Goal: Information Seeking & Learning: Learn about a topic

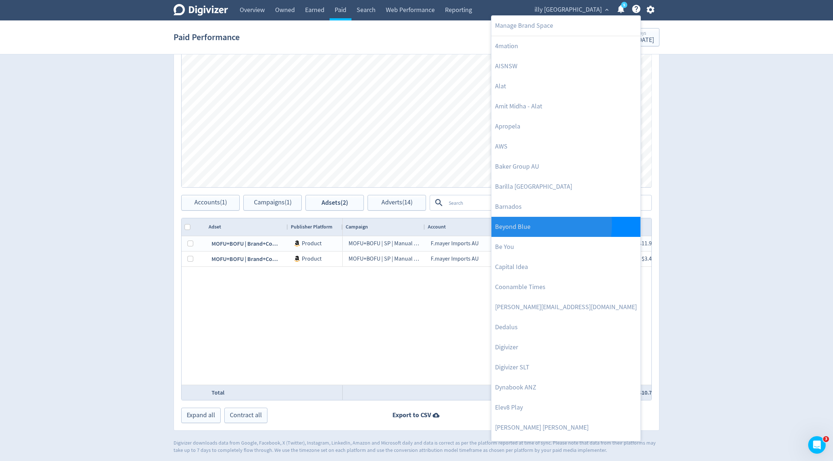
click at [517, 224] on link "Beyond Blue" at bounding box center [565, 227] width 149 height 20
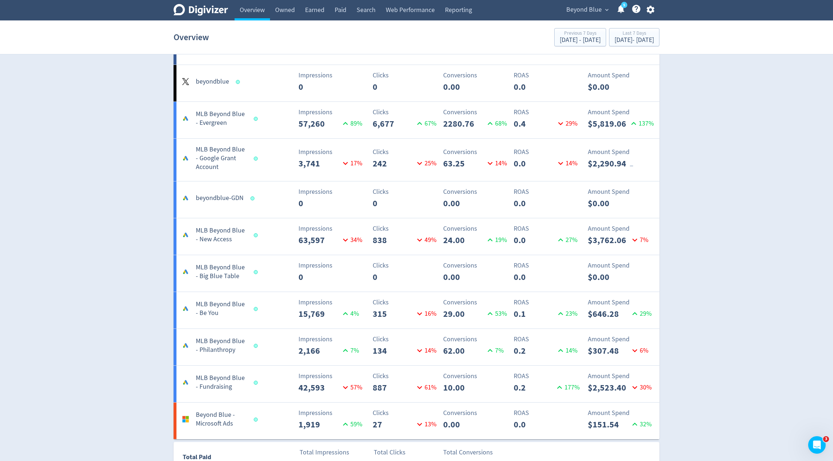
scroll to position [1073, 0]
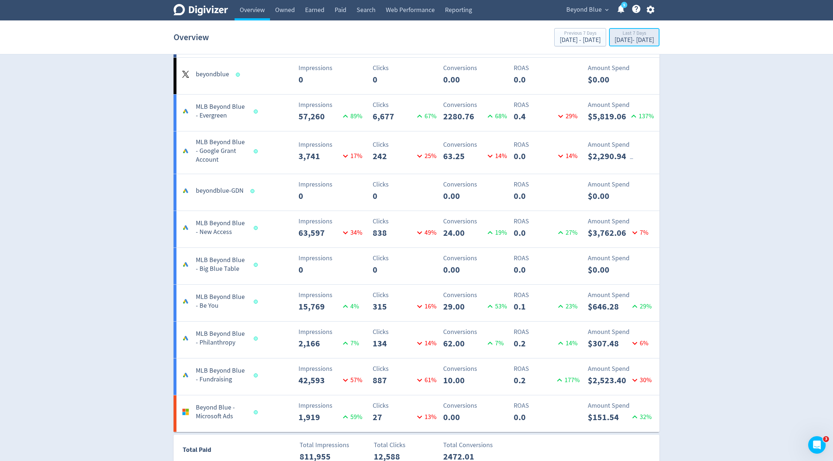
click at [628, 40] on div "[DATE] - [DATE]" at bounding box center [633, 40] width 39 height 7
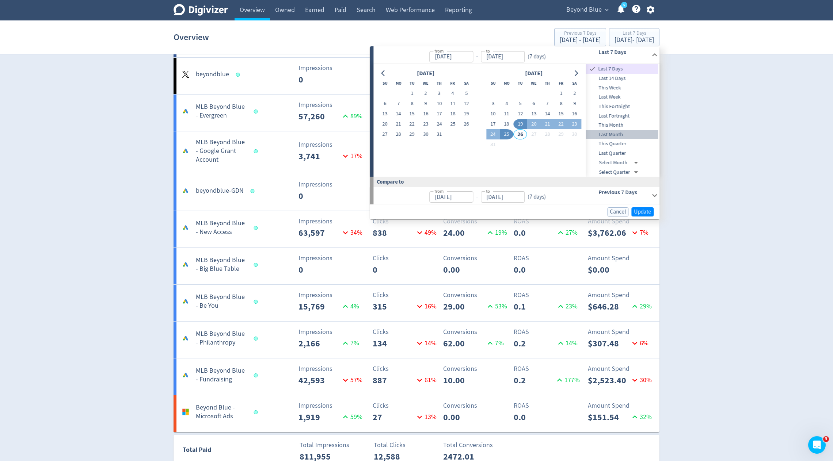
click at [616, 133] on span "Last Month" at bounding box center [622, 135] width 72 height 8
type input "[DATE]"
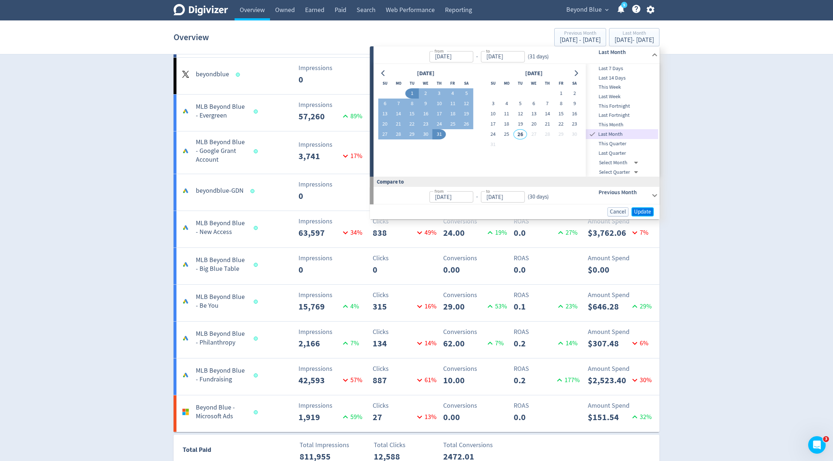
click at [637, 214] on span "Update" at bounding box center [642, 211] width 17 height 5
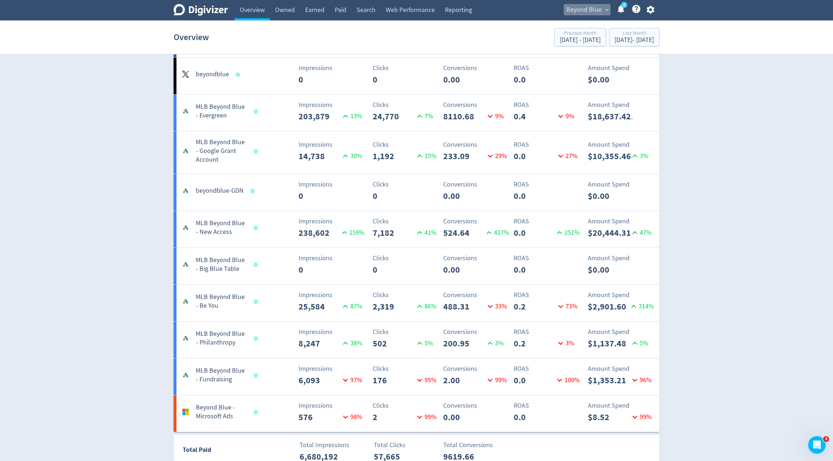
click at [594, 11] on span "Beyond Blue" at bounding box center [583, 10] width 35 height 12
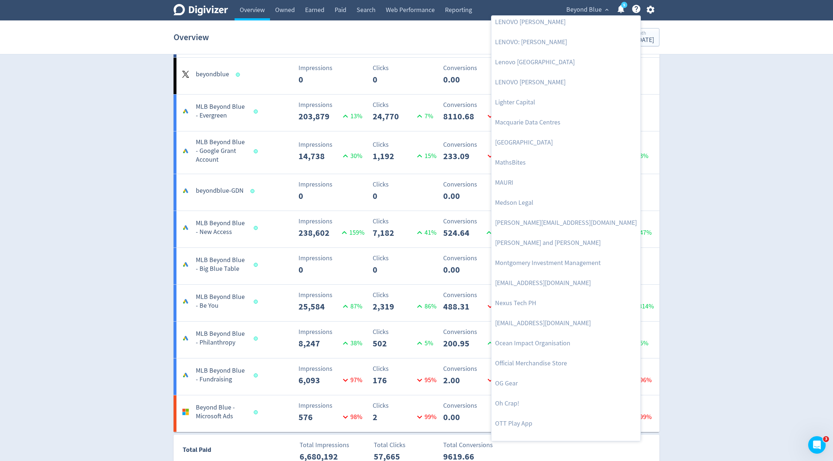
scroll to position [1156, 0]
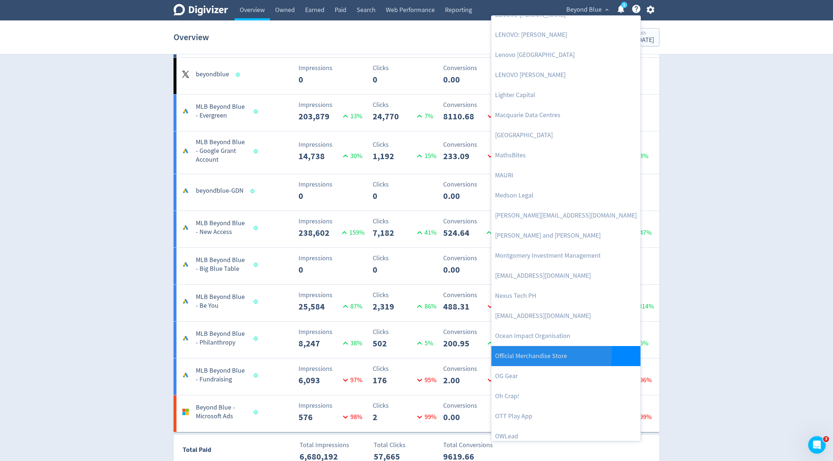
click at [501, 351] on link "Official Merchandise Store" at bounding box center [565, 356] width 149 height 20
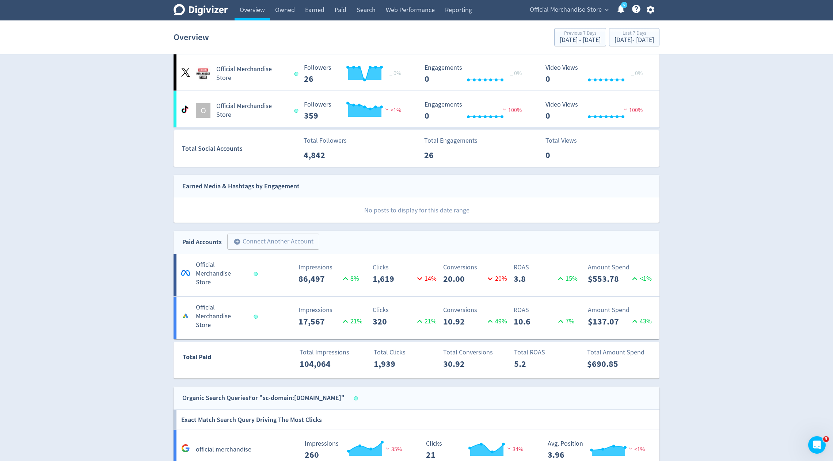
scroll to position [217, 0]
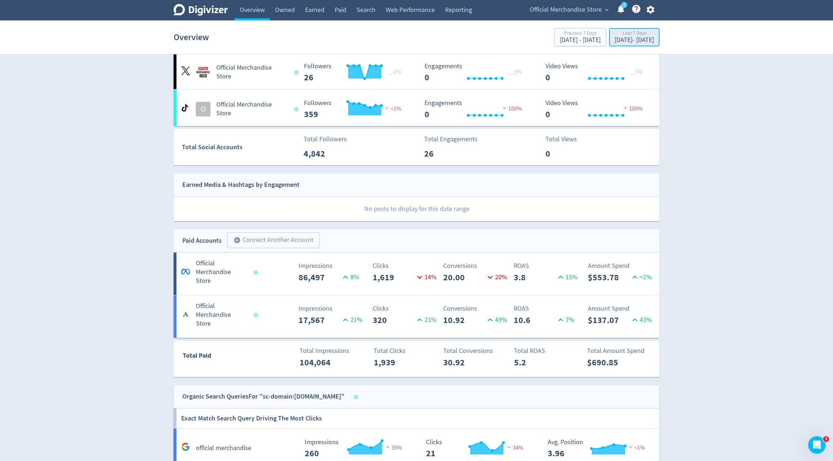
click at [614, 41] on div "[DATE] - [DATE]" at bounding box center [633, 40] width 39 height 7
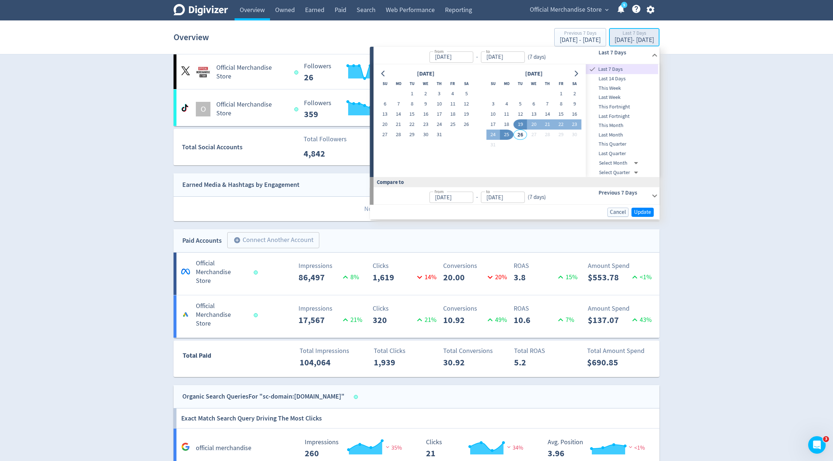
type input "[DATE]"
click at [622, 125] on span "This Month" at bounding box center [622, 126] width 72 height 8
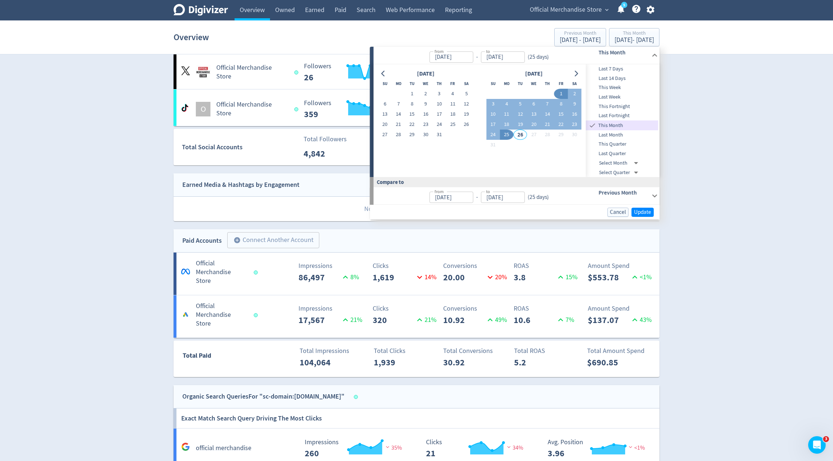
type input "[DATE]"
click at [648, 213] on span "Update" at bounding box center [642, 212] width 17 height 5
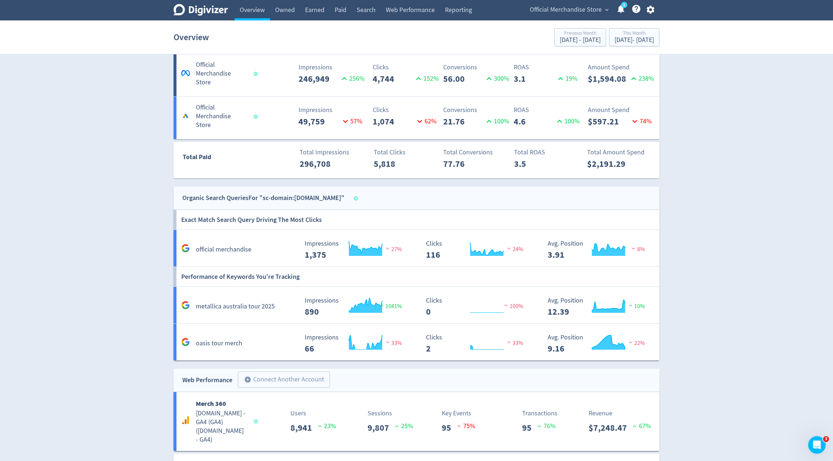
scroll to position [463, 0]
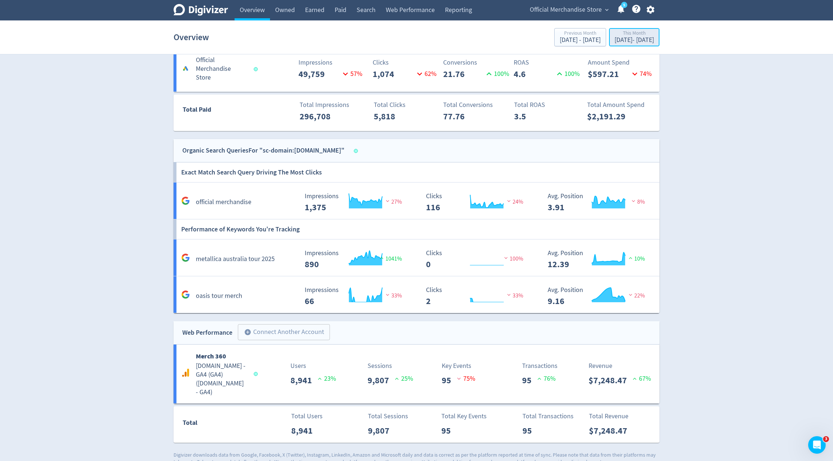
click at [614, 43] on div "[DATE] - [DATE]" at bounding box center [633, 40] width 39 height 7
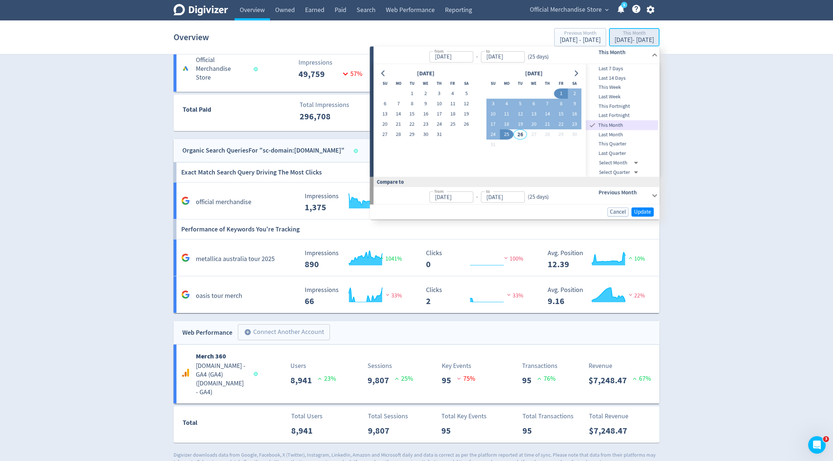
type input "[DATE]"
click at [618, 68] on span "Last 7 Days" at bounding box center [622, 69] width 72 height 8
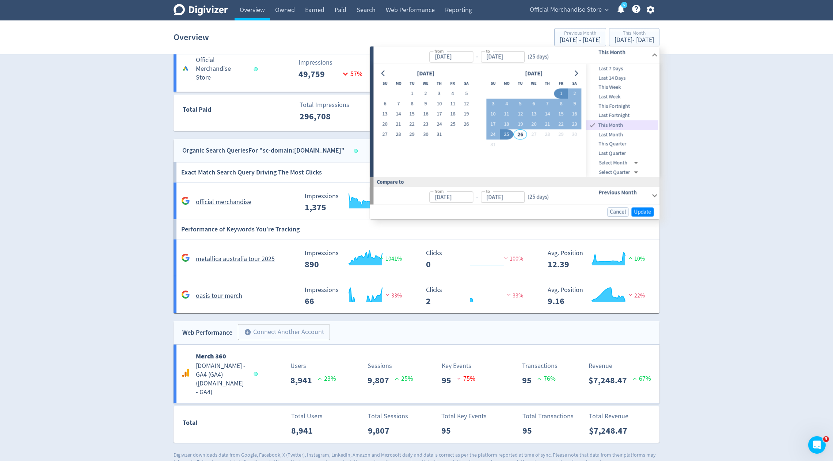
type input "[DATE]"
click at [640, 213] on span "Update" at bounding box center [642, 211] width 17 height 5
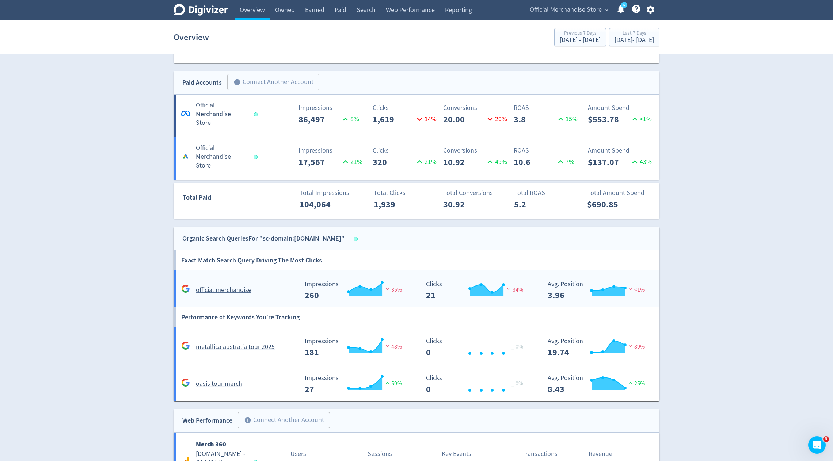
scroll to position [376, 0]
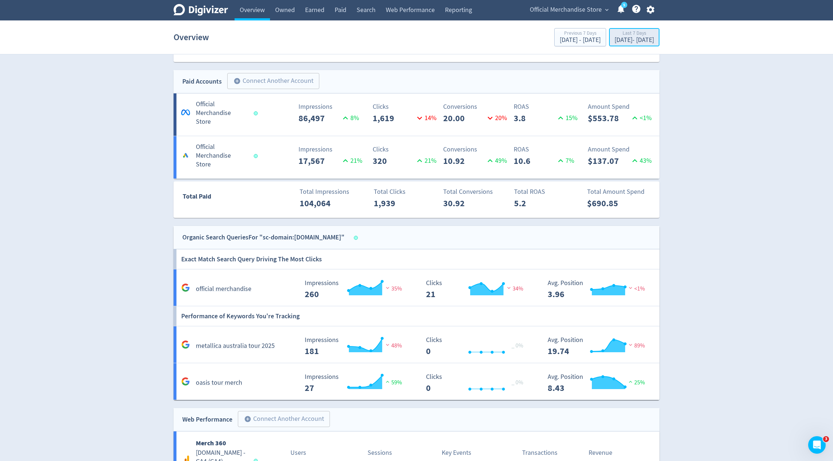
click at [615, 40] on div "[DATE] - [DATE]" at bounding box center [633, 40] width 39 height 7
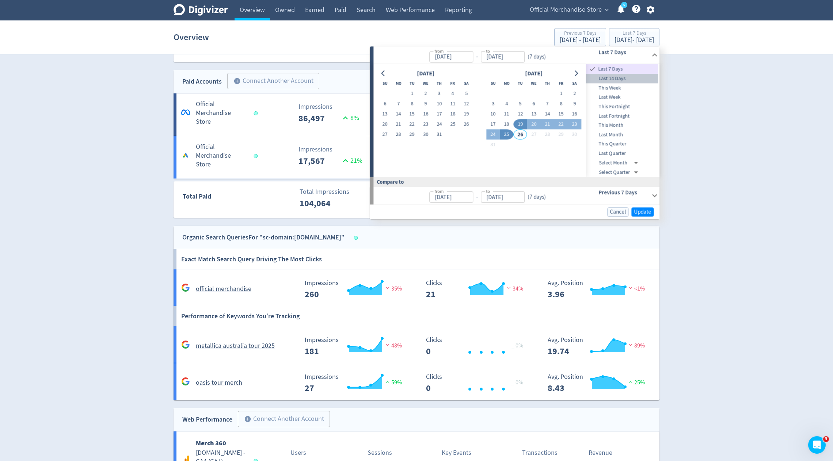
click at [616, 79] on span "Last 14 Days" at bounding box center [622, 79] width 72 height 8
type input "[DATE]"
click at [635, 215] on button "Update" at bounding box center [642, 211] width 22 height 9
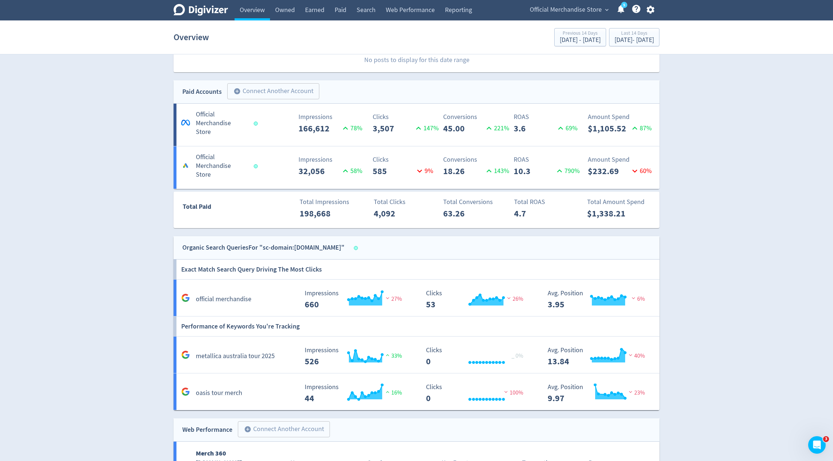
scroll to position [368, 0]
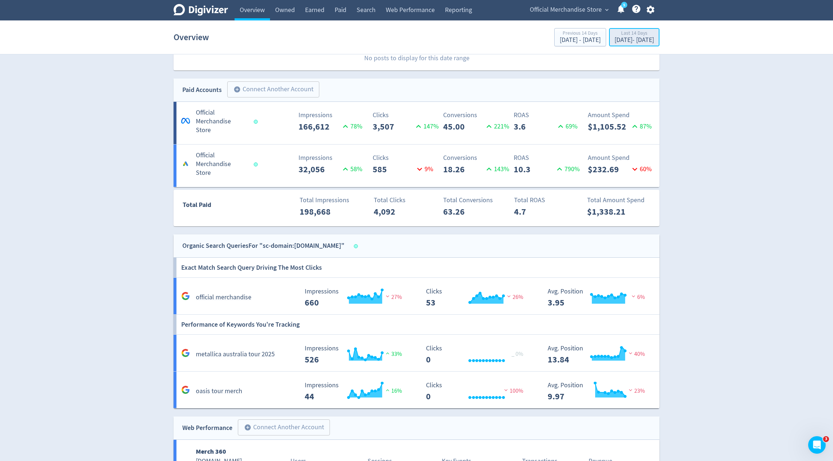
click at [643, 37] on div "[DATE] - [DATE]" at bounding box center [633, 40] width 39 height 7
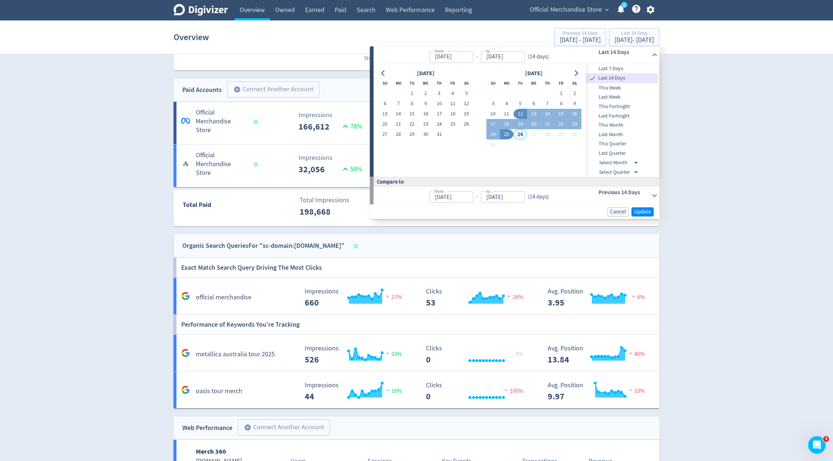
click at [635, 65] on span "Last 7 Days" at bounding box center [622, 69] width 72 height 8
type input "[DATE]"
click at [643, 207] on button "Update" at bounding box center [642, 211] width 22 height 9
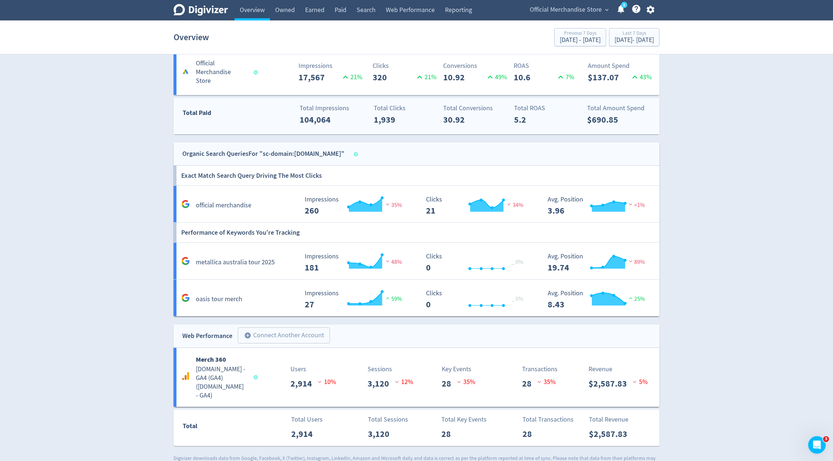
scroll to position [463, 0]
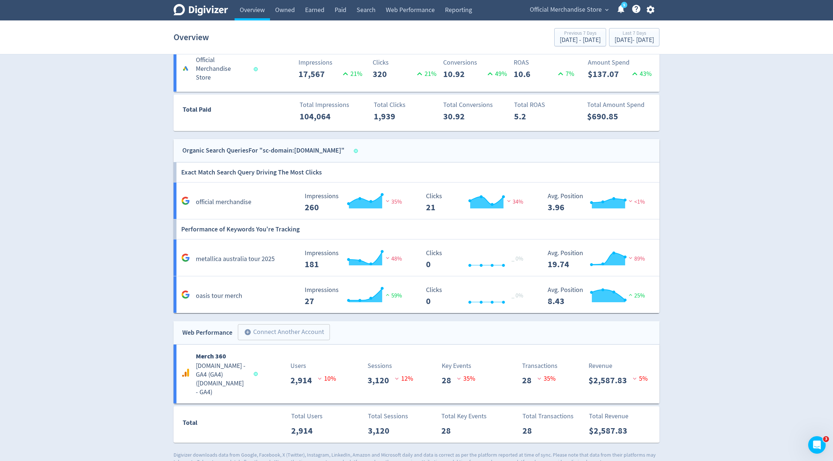
click at [556, 11] on span "Official Merchandise Store" at bounding box center [566, 10] width 72 height 12
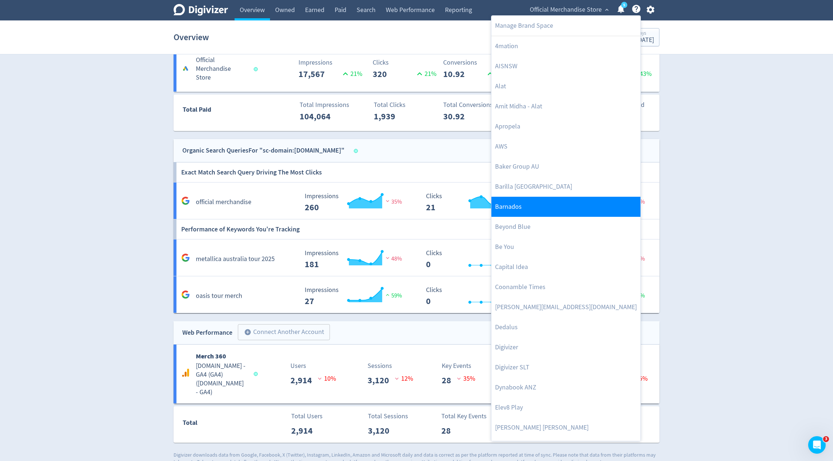
click at [502, 203] on link "Barnados" at bounding box center [565, 207] width 149 height 20
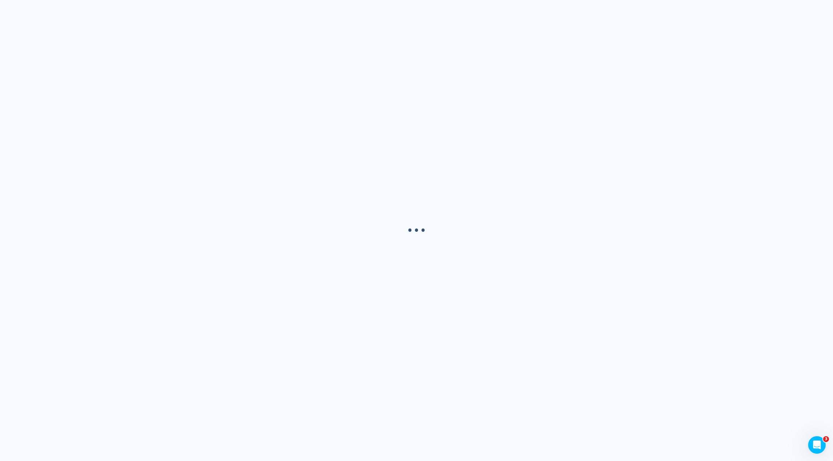
scroll to position [0, 0]
click at [502, 203] on div "· · ·" at bounding box center [416, 230] width 833 height 461
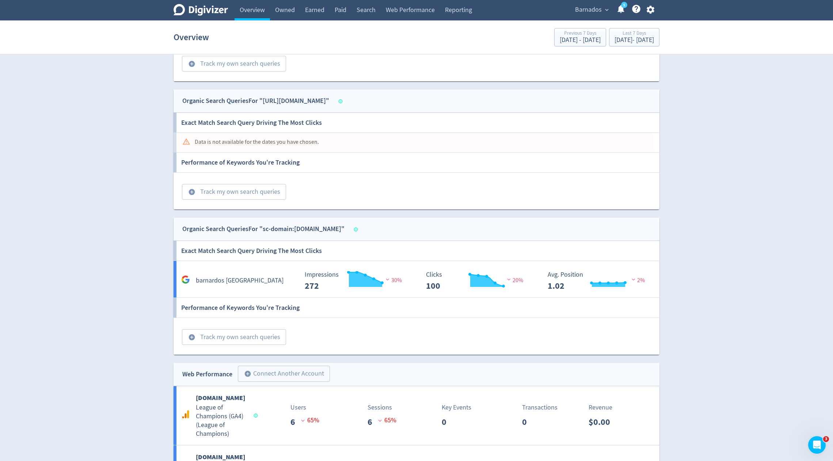
scroll to position [830, 0]
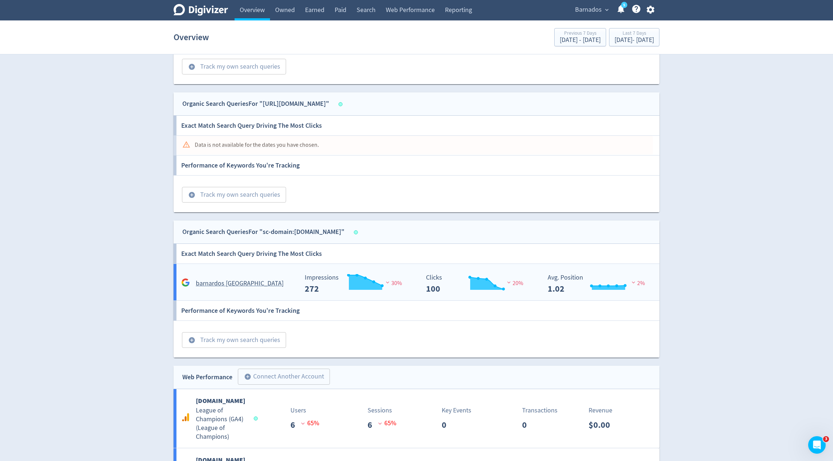
click at [259, 285] on div "barnardos [GEOGRAPHIC_DATA]" at bounding box center [238, 283] width 119 height 11
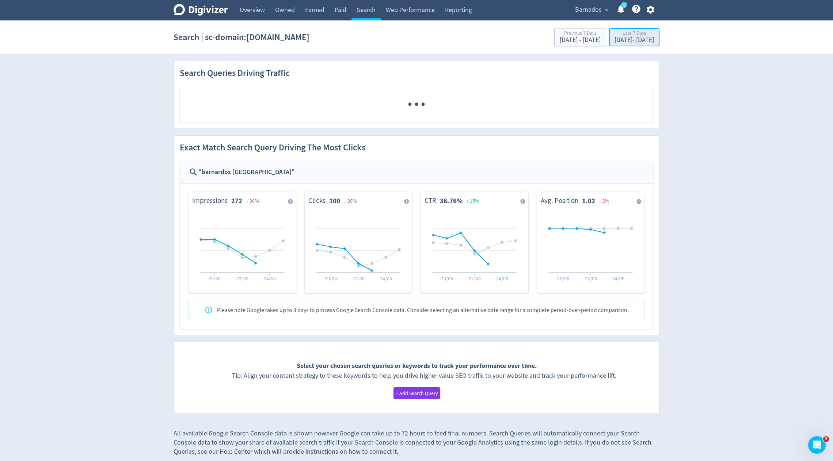
click at [614, 41] on div "[DATE] - [DATE]" at bounding box center [633, 40] width 39 height 7
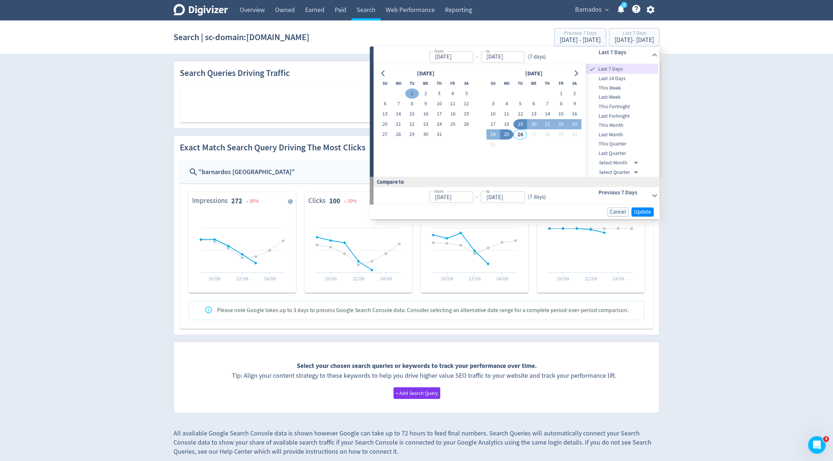
click at [413, 94] on button "1" at bounding box center [412, 94] width 14 height 10
type input "[DATE]"
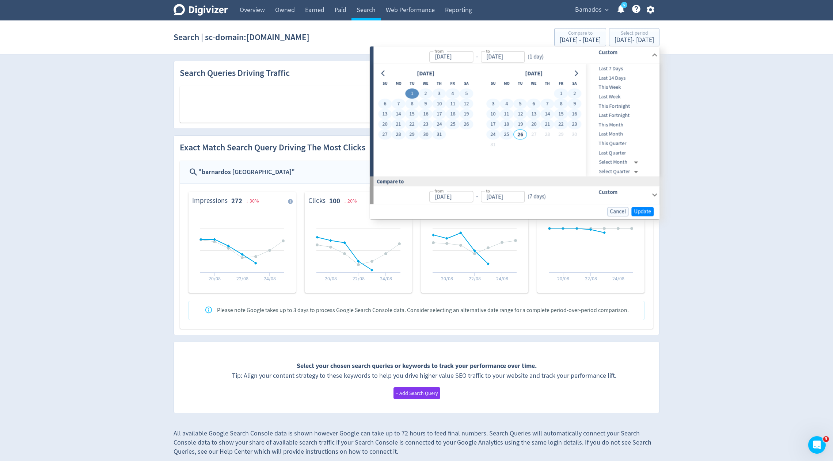
click at [505, 133] on button "25" at bounding box center [507, 135] width 14 height 10
type input "[DATE]"
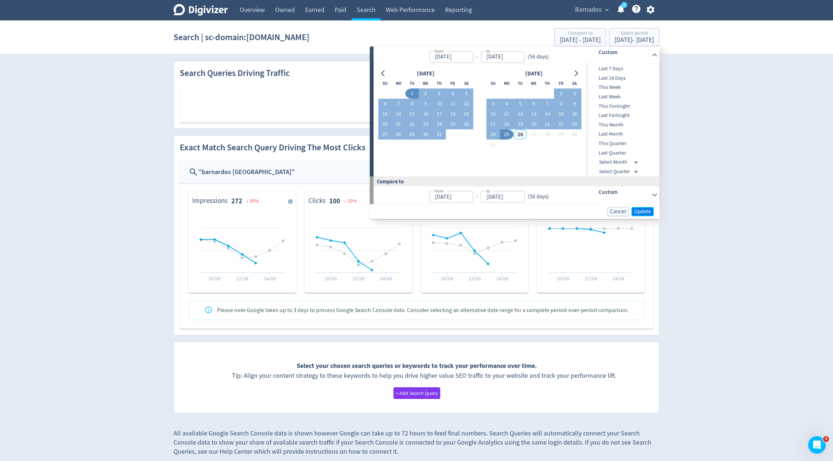
click at [649, 213] on span "Update" at bounding box center [642, 211] width 17 height 5
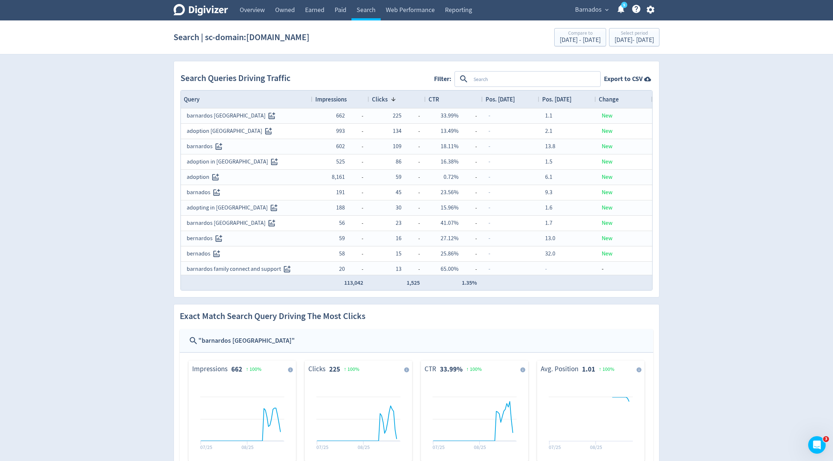
click at [332, 91] on div "Impressions" at bounding box center [340, 100] width 51 height 18
click at [332, 97] on span "Impressions" at bounding box center [330, 99] width 31 height 8
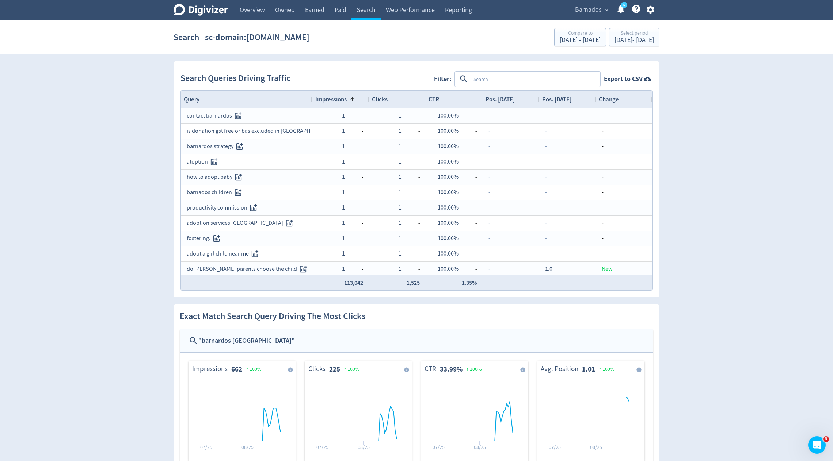
click at [332, 97] on span "Impressions" at bounding box center [330, 99] width 31 height 8
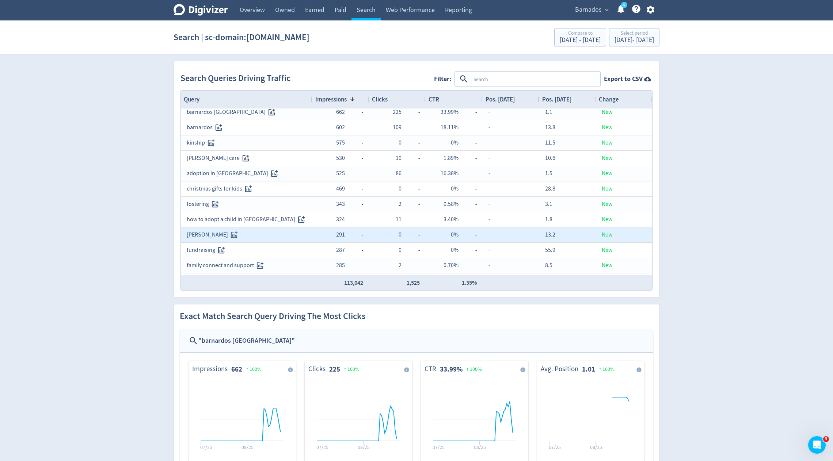
scroll to position [96, 0]
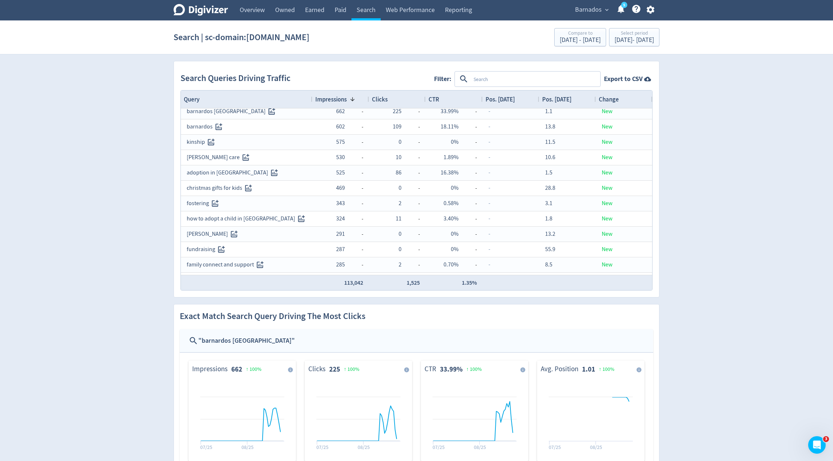
click at [488, 77] on textarea at bounding box center [534, 79] width 129 height 14
type textarea "barnados"
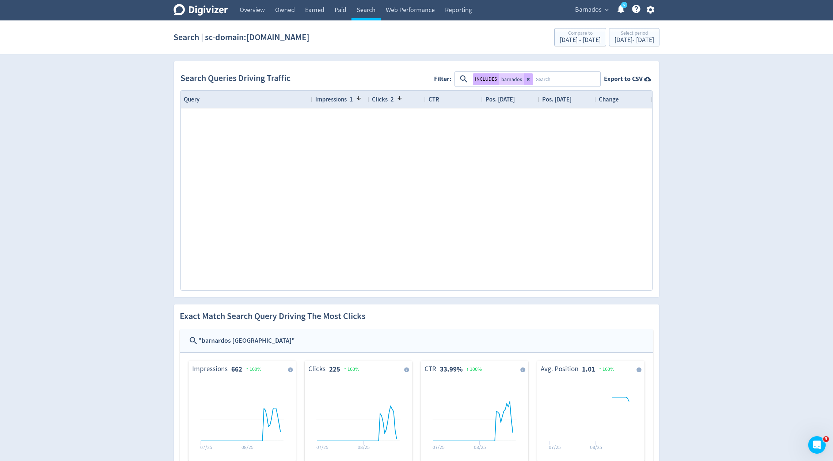
scroll to position [2, 0]
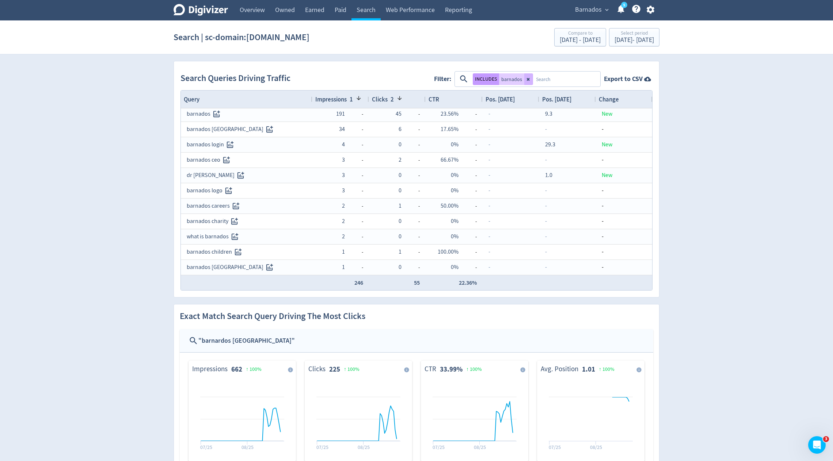
click at [478, 79] on button "INCLUDES" at bounding box center [486, 79] width 26 height 12
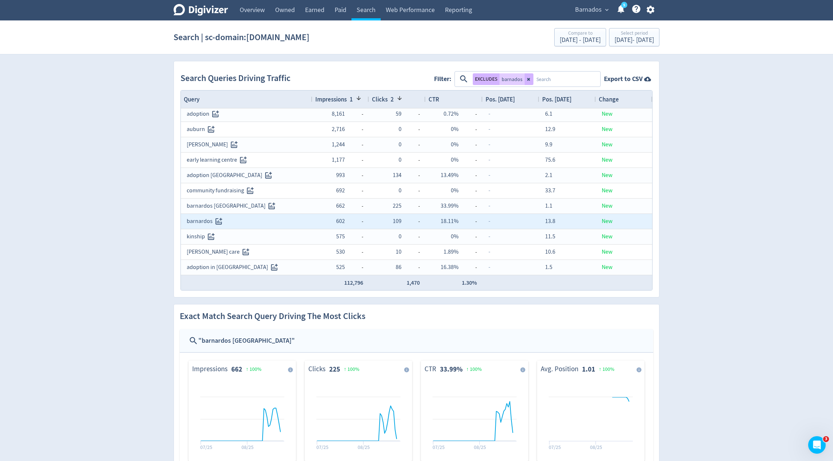
scroll to position [0, 0]
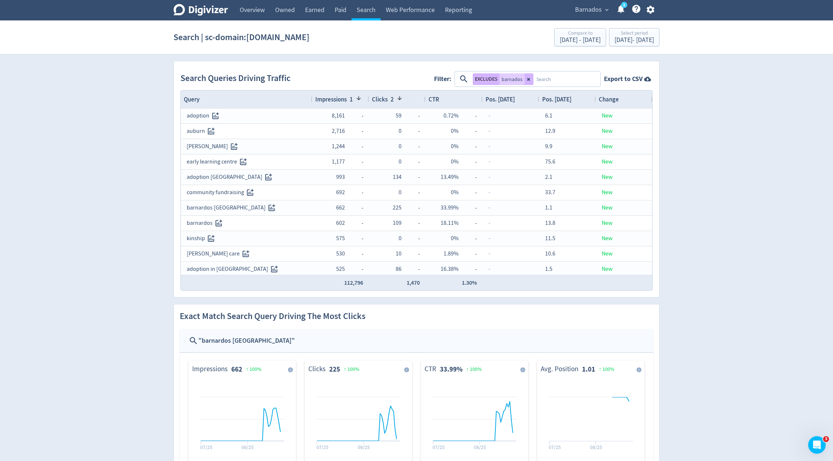
click at [547, 78] on textarea at bounding box center [566, 79] width 66 height 14
type textarea "barnardos"
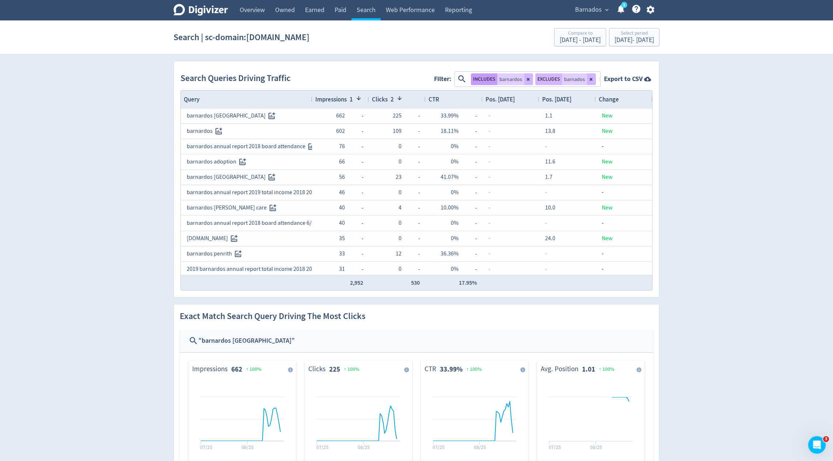
click at [478, 84] on button "INCLUDES" at bounding box center [484, 79] width 26 height 12
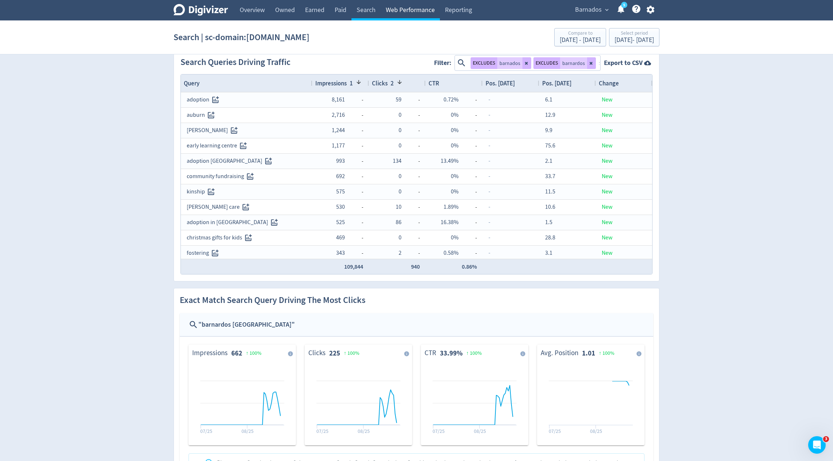
click at [420, 12] on link "Web Performance" at bounding box center [410, 10] width 59 height 20
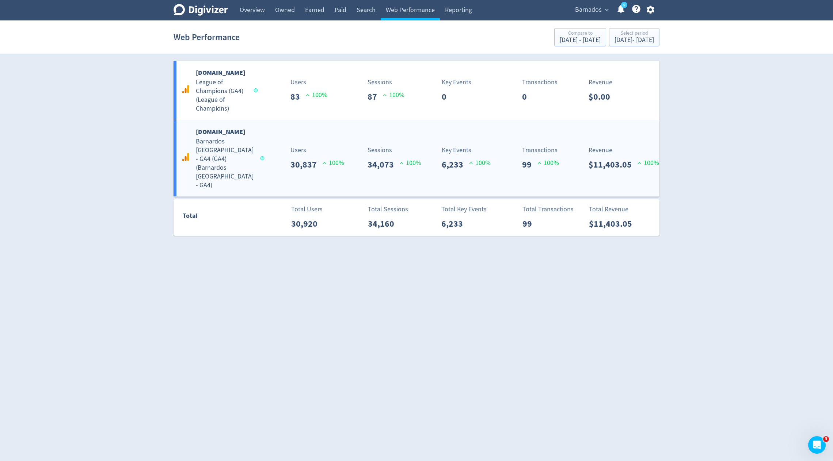
click at [269, 145] on div "Users 30,837 100 %" at bounding box center [297, 158] width 80 height 26
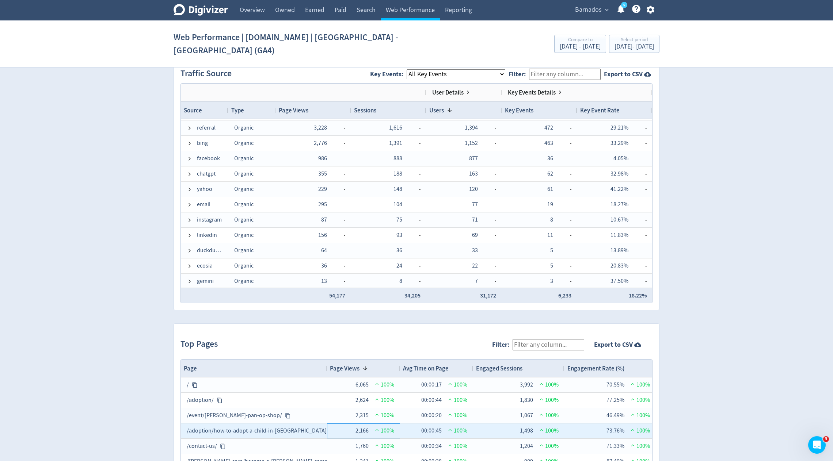
drag, startPoint x: 341, startPoint y: 416, endPoint x: 340, endPoint y: 410, distance: 6.3
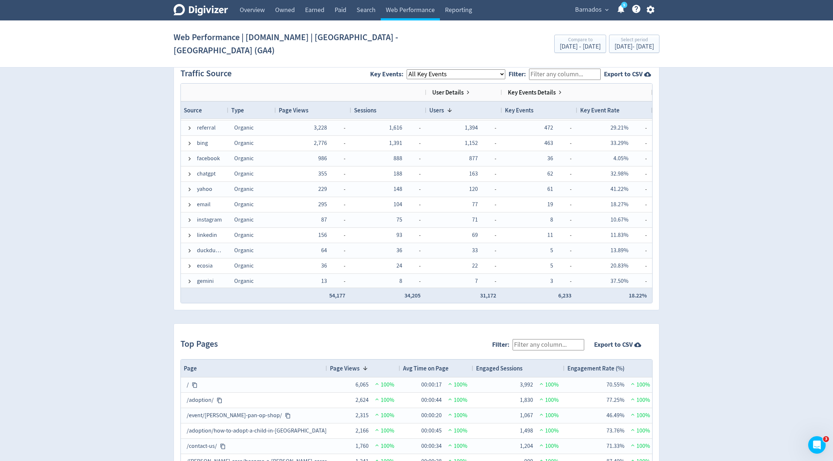
click at [591, 7] on span "Barnados" at bounding box center [588, 10] width 27 height 12
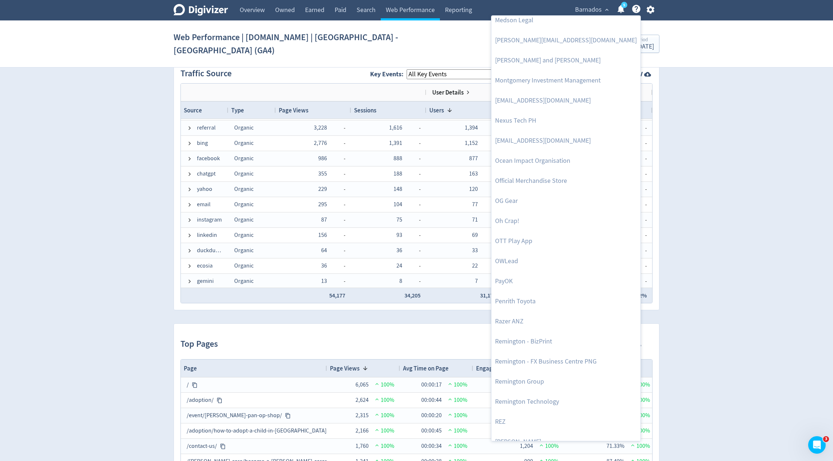
scroll to position [1348, 0]
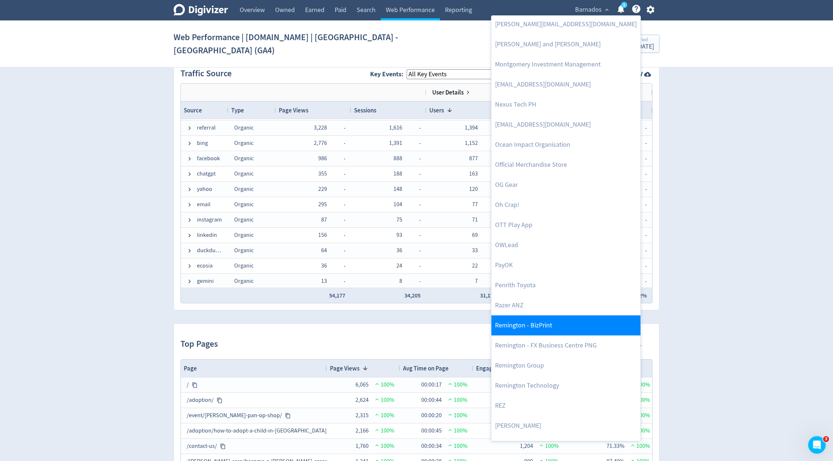
click at [522, 329] on link "Remington - BizPrint" at bounding box center [565, 326] width 149 height 20
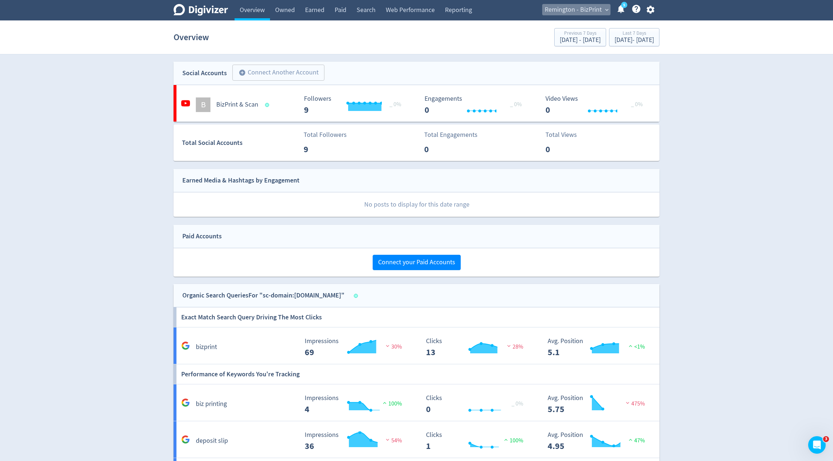
click at [561, 13] on span "Remington - BizPrint" at bounding box center [573, 10] width 57 height 12
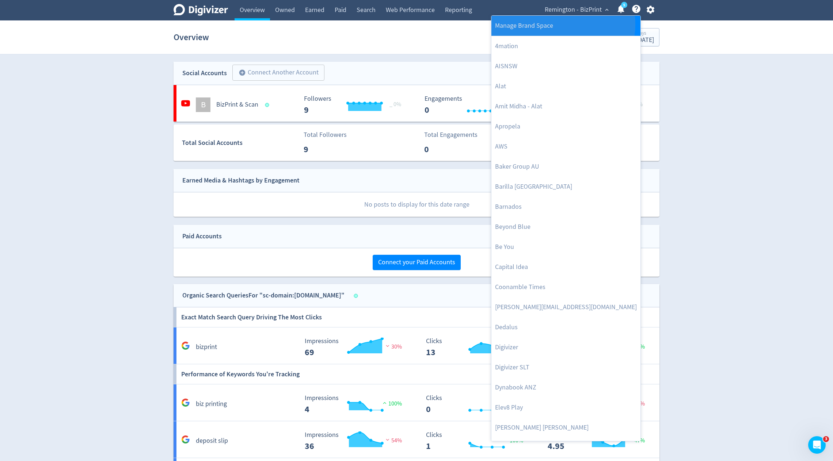
click at [562, 24] on link "Manage Brand Space" at bounding box center [565, 26] width 149 height 20
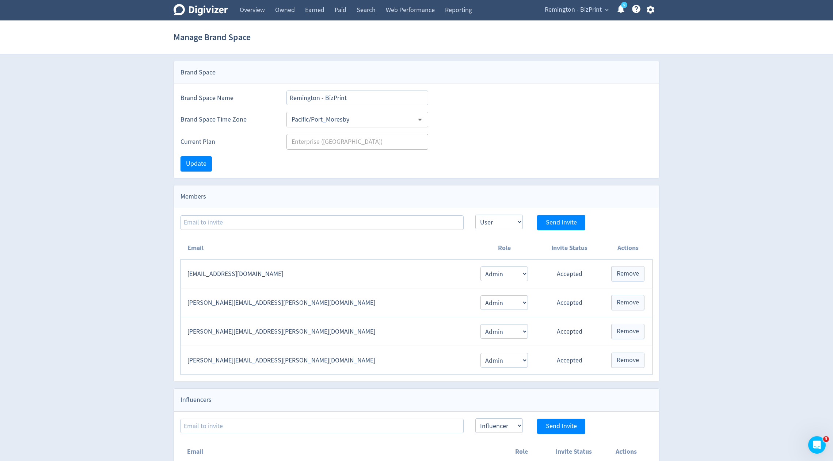
scroll to position [11, 0]
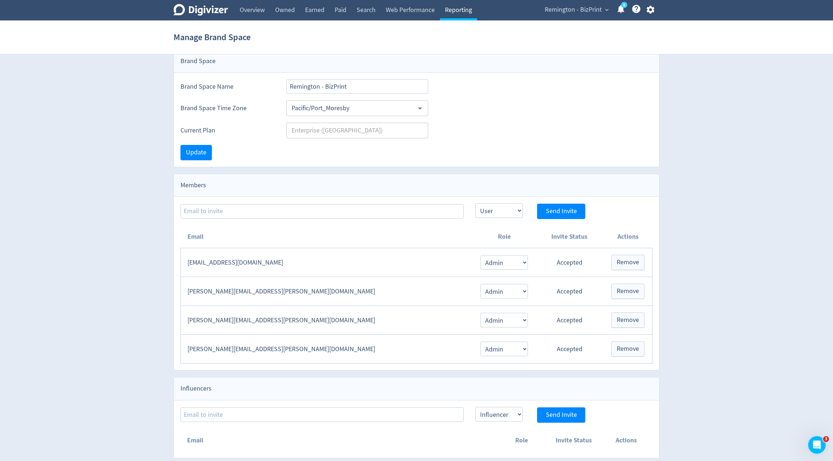
click at [467, 12] on link "Reporting" at bounding box center [458, 10] width 37 height 20
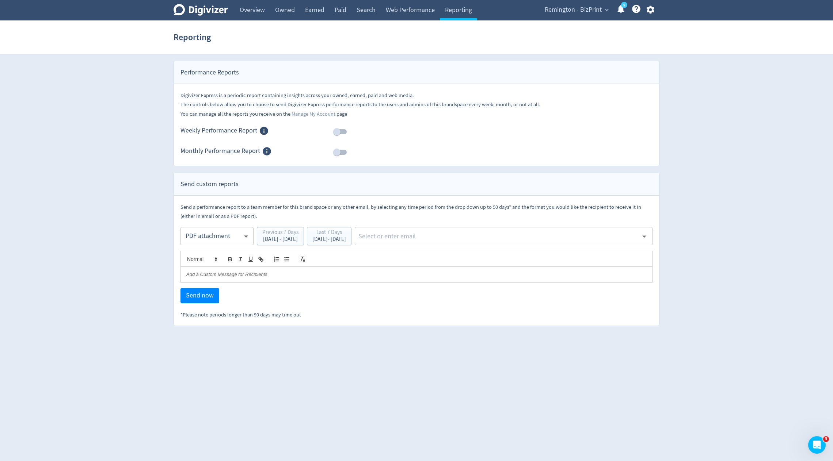
click at [341, 133] on input "checkbox" at bounding box center [337, 132] width 42 height 14
checkbox input "true"
click at [336, 152] on input "checkbox" at bounding box center [337, 152] width 42 height 14
checkbox input "true"
click at [343, 130] on input "checkbox" at bounding box center [344, 132] width 42 height 14
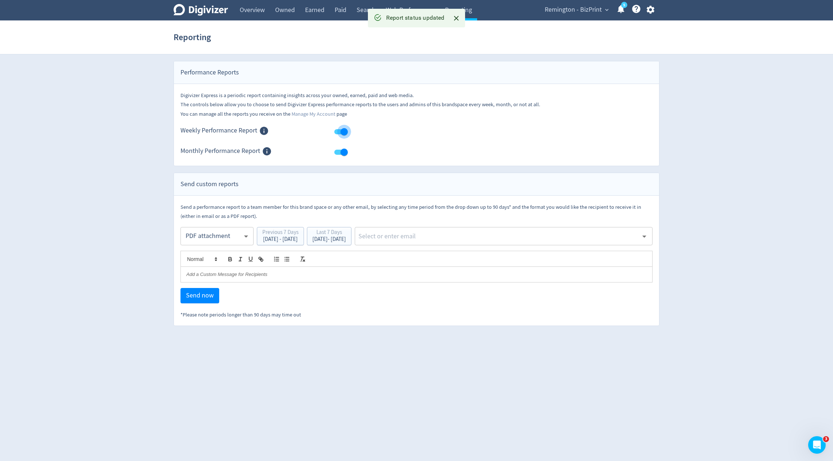
checkbox input "false"
click at [343, 150] on input "checkbox" at bounding box center [344, 152] width 42 height 14
checkbox input "false"
click at [337, 131] on input "checkbox" at bounding box center [337, 132] width 42 height 14
checkbox input "true"
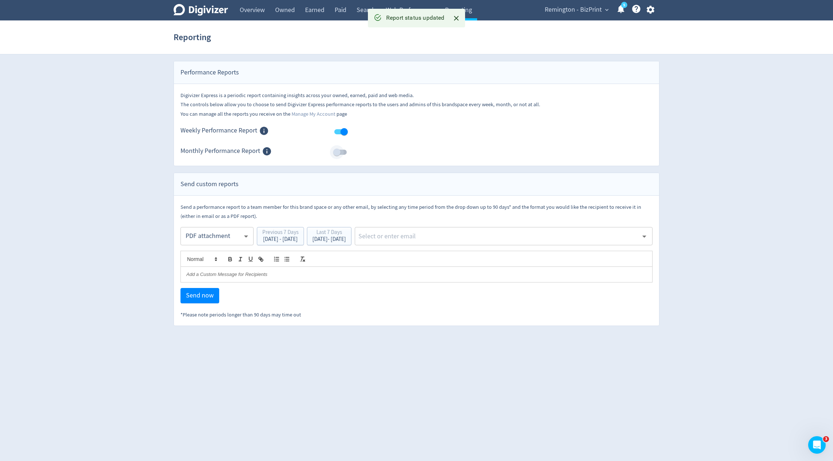
click at [335, 152] on input "checkbox" at bounding box center [337, 152] width 42 height 14
checkbox input "true"
click at [345, 131] on input "checkbox" at bounding box center [344, 132] width 42 height 14
checkbox input "false"
click at [344, 151] on input "checkbox" at bounding box center [344, 152] width 42 height 14
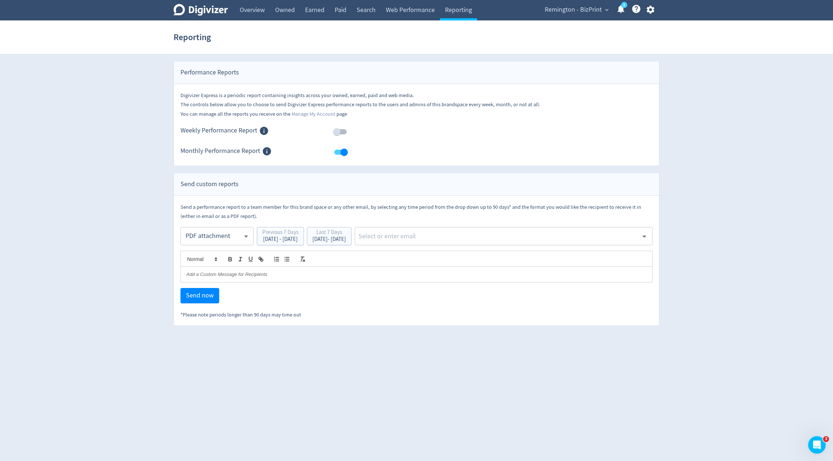
checkbox input "false"
click at [570, 9] on span "Remington - BizPrint" at bounding box center [573, 10] width 57 height 12
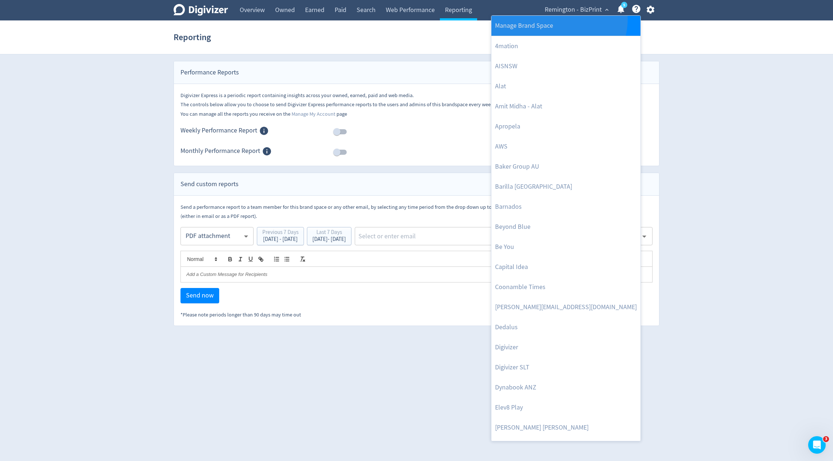
click at [558, 19] on link "Manage Brand Space" at bounding box center [565, 26] width 149 height 20
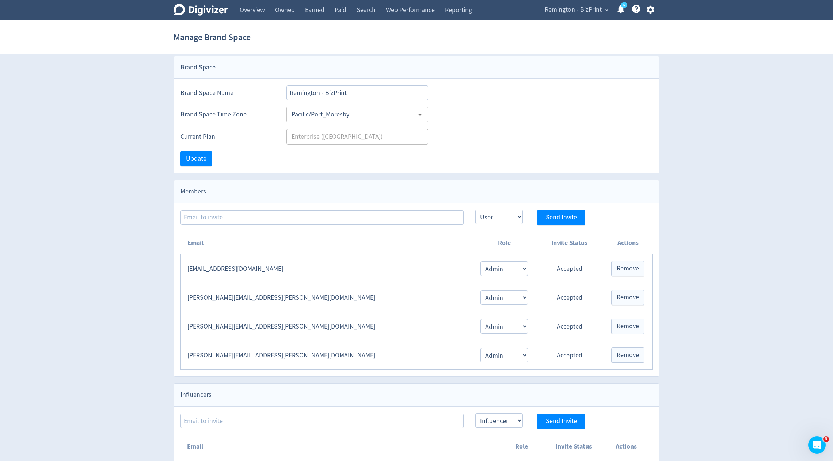
scroll to position [6, 0]
click at [577, 9] on span "Remington - BizPrint" at bounding box center [573, 10] width 57 height 12
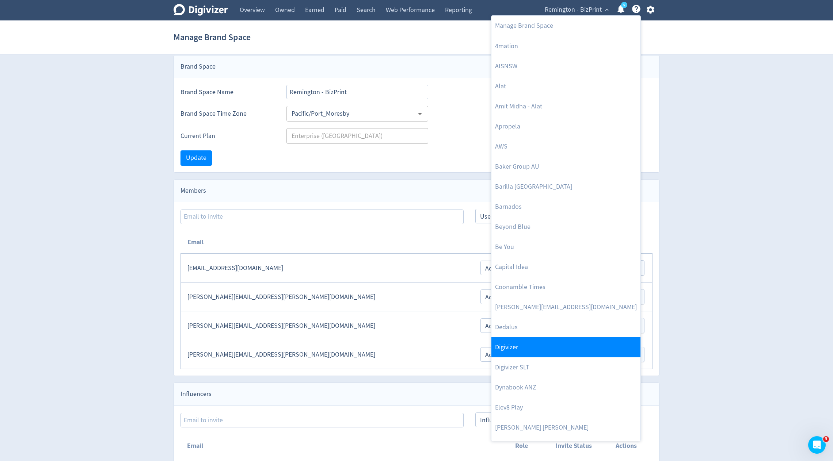
click at [506, 351] on link "Digivizer" at bounding box center [565, 347] width 149 height 20
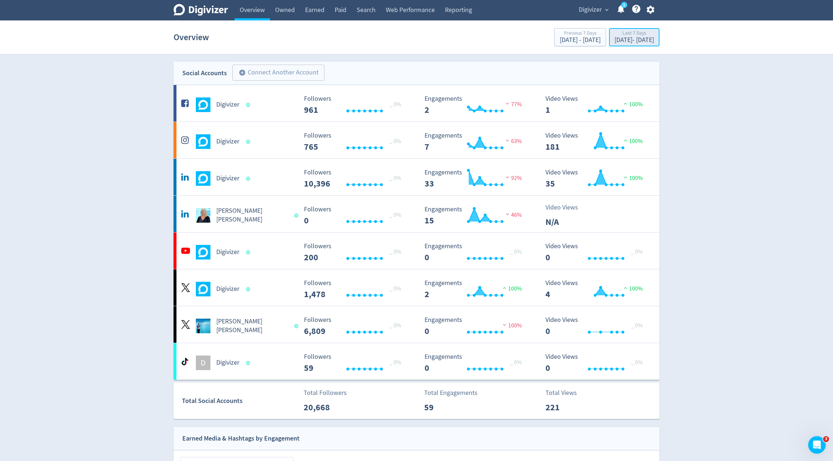
click at [614, 36] on div "Last 7 Days" at bounding box center [633, 34] width 39 height 6
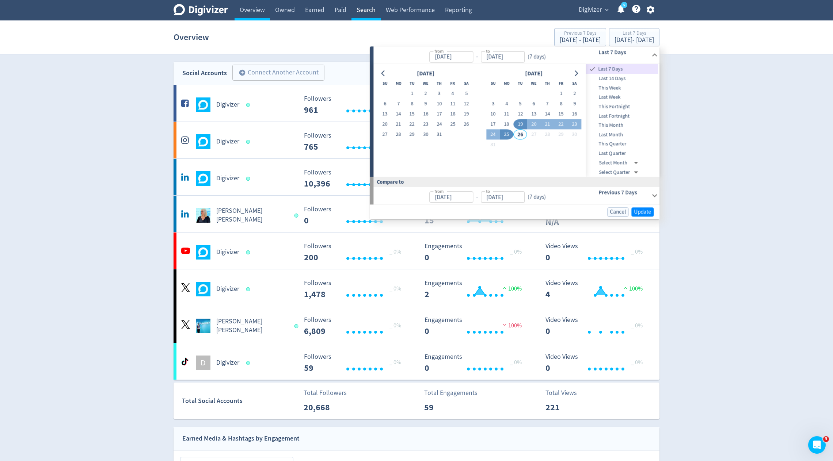
click at [368, 15] on link "Search" at bounding box center [365, 10] width 29 height 20
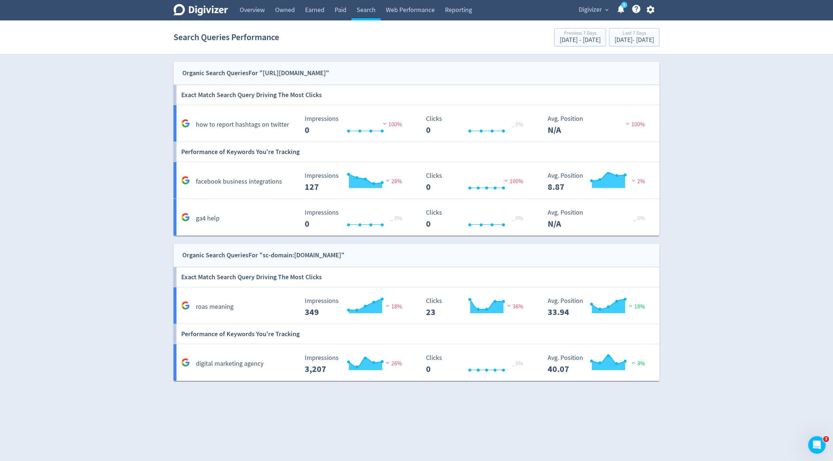
click at [600, 47] on div "Search Queries Performance Previous 7 Days [DATE] - [DATE] Last 7 Days [DATE] -…" at bounding box center [416, 37] width 486 height 23
click at [611, 30] on div "Last 7 Days [DATE] - [DATE]" at bounding box center [634, 37] width 46 height 15
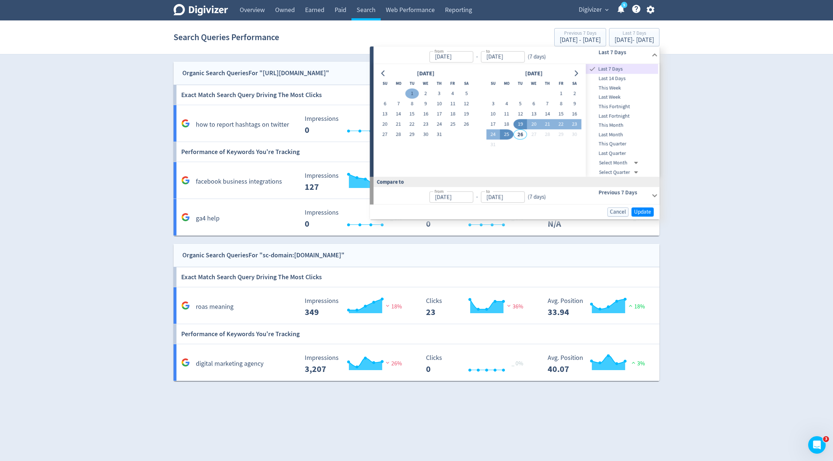
click at [410, 92] on button "1" at bounding box center [412, 94] width 14 height 10
type input "[DATE]"
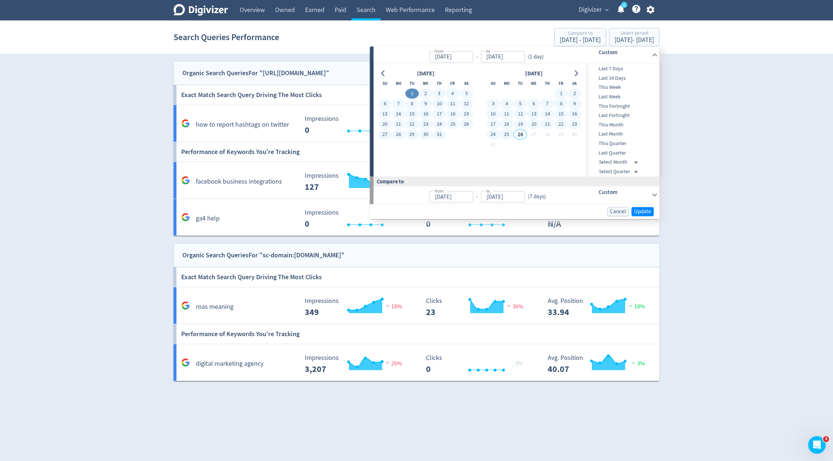
click at [509, 134] on button "25" at bounding box center [507, 135] width 14 height 10
type input "[DATE]"
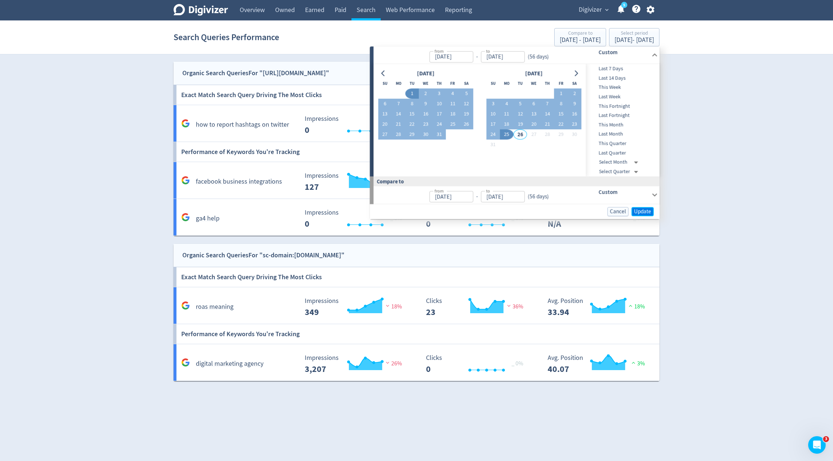
click at [644, 211] on span "Update" at bounding box center [642, 211] width 17 height 5
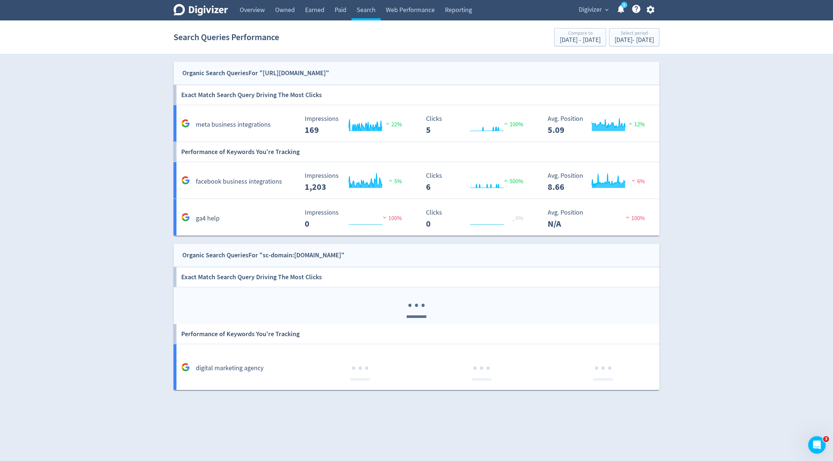
click at [275, 289] on div "· · ·" at bounding box center [416, 305] width 486 height 37
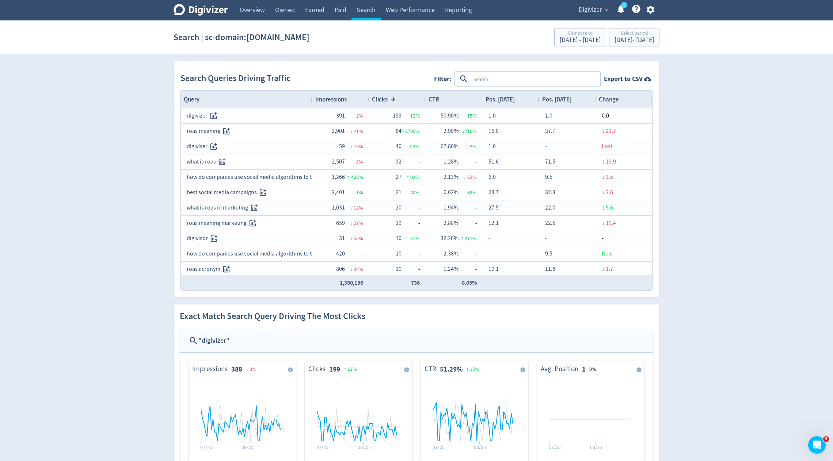
click at [538, 85] on textarea at bounding box center [534, 79] width 129 height 14
type textarea "organic"
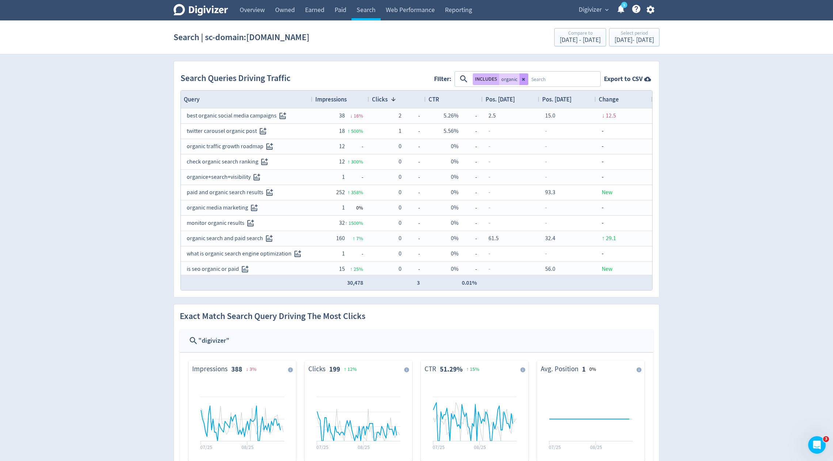
click at [522, 77] on icon at bounding box center [523, 79] width 4 height 4
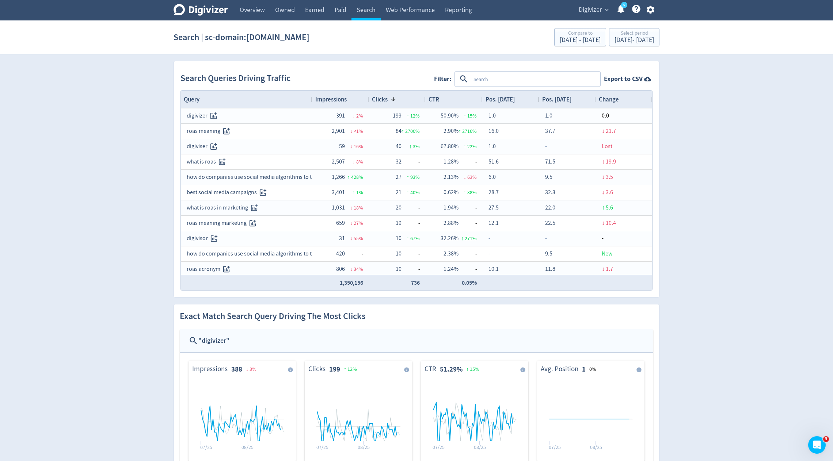
click at [522, 77] on textarea at bounding box center [534, 79] width 129 height 14
type textarea "social"
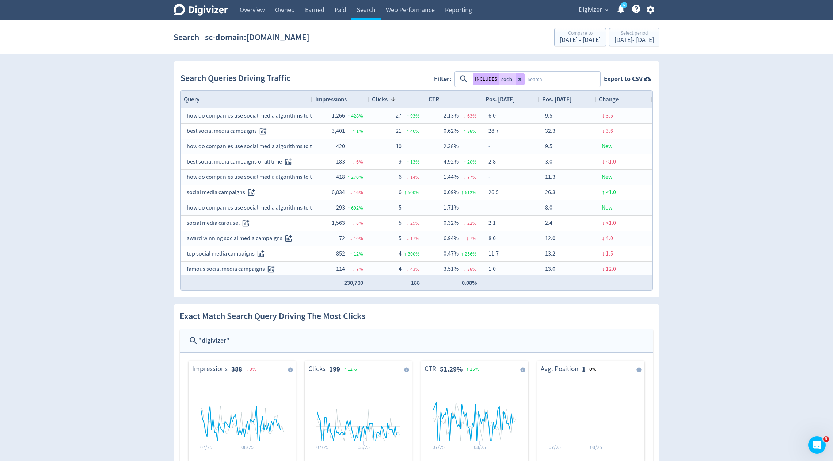
click at [551, 80] on textarea at bounding box center [561, 79] width 75 height 14
type textarea "e"
type textarea "perform"
click at [525, 79] on div "INCLUDES social OR INCLUDES perform" at bounding box center [527, 79] width 145 height 15
click at [531, 79] on button "OR" at bounding box center [532, 79] width 11 height 12
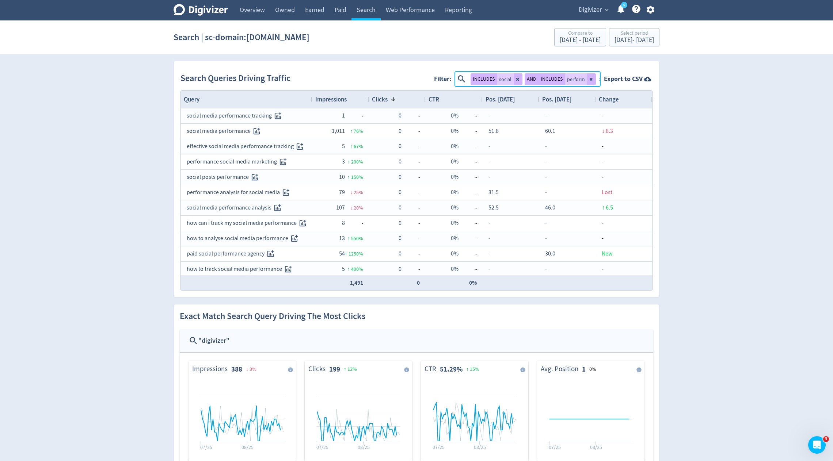
click at [339, 95] on span "Impressions" at bounding box center [330, 99] width 31 height 8
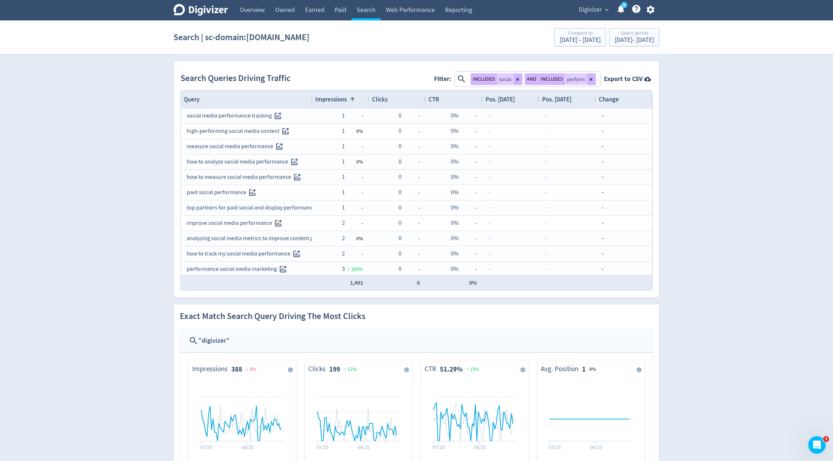
click at [339, 95] on span "Impressions" at bounding box center [330, 99] width 31 height 8
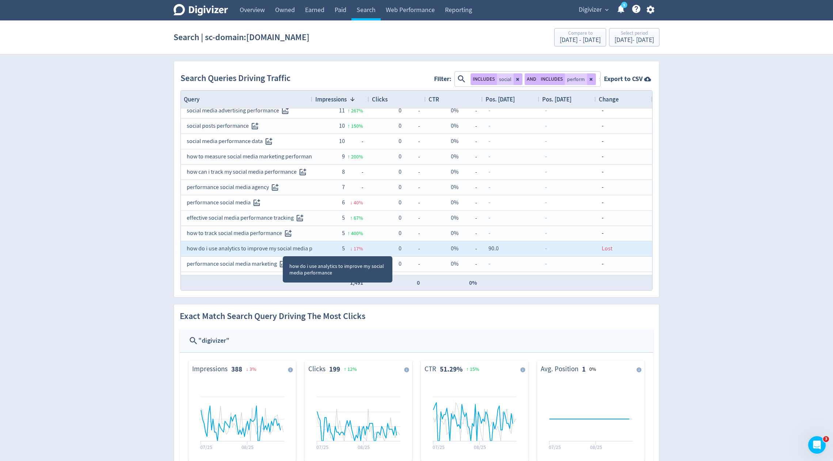
scroll to position [151, 0]
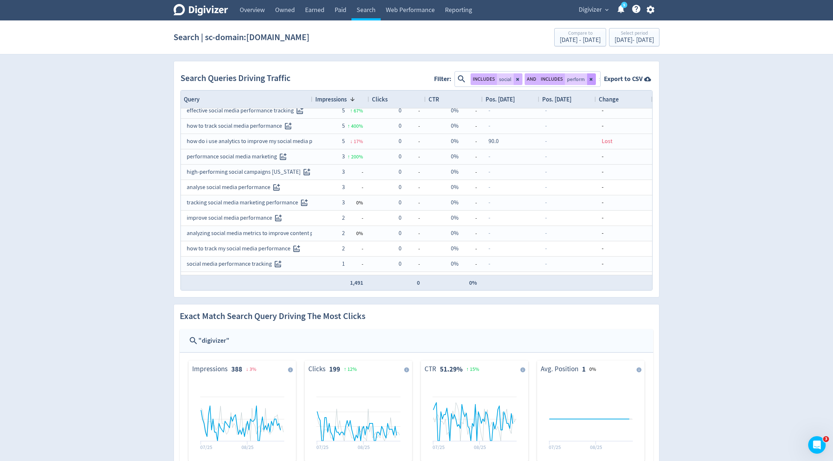
click at [592, 80] on icon at bounding box center [590, 79] width 3 height 3
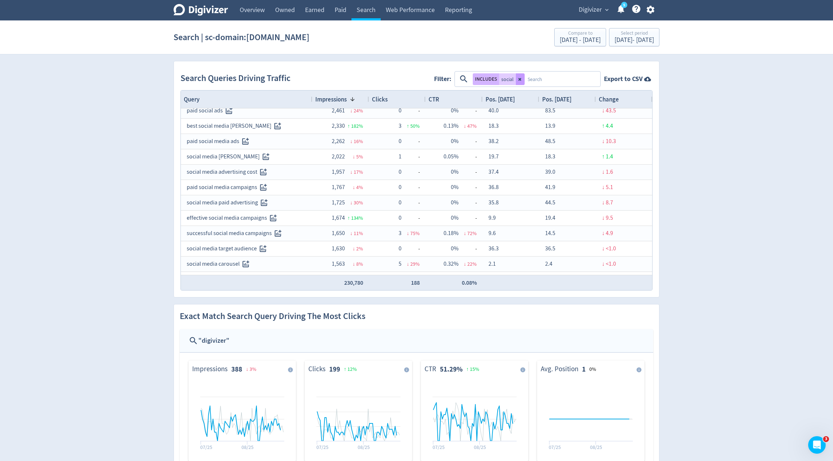
click at [519, 80] on icon at bounding box center [520, 79] width 4 height 4
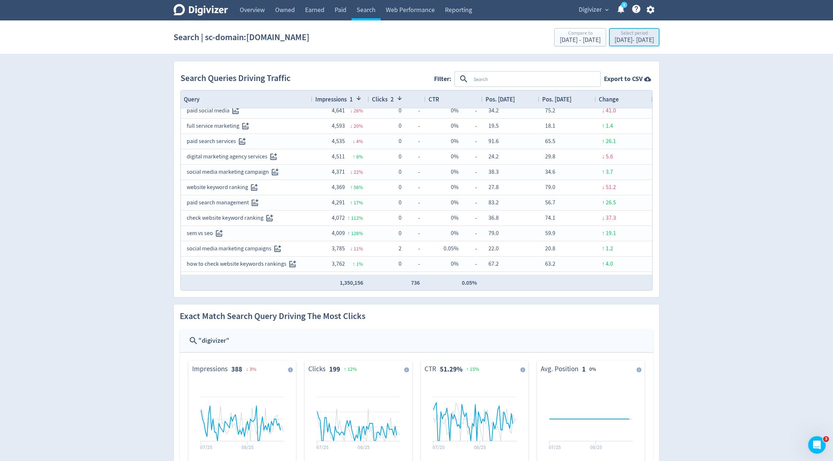
click at [624, 42] on div "[DATE] - [DATE]" at bounding box center [633, 40] width 39 height 7
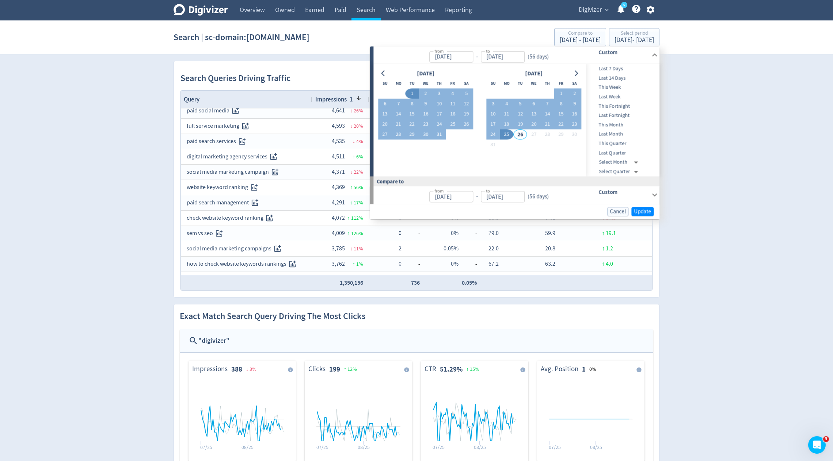
click at [382, 68] on div "[DATE] Su Mo Tu We Th Fr Sa 1 2 3 4 5 6 7 8 9 10 11 12 13 14 15 16 17 18 19 20 …" at bounding box center [479, 120] width 212 height 112
click at [382, 74] on icon "Go to previous month" at bounding box center [382, 73] width 3 height 6
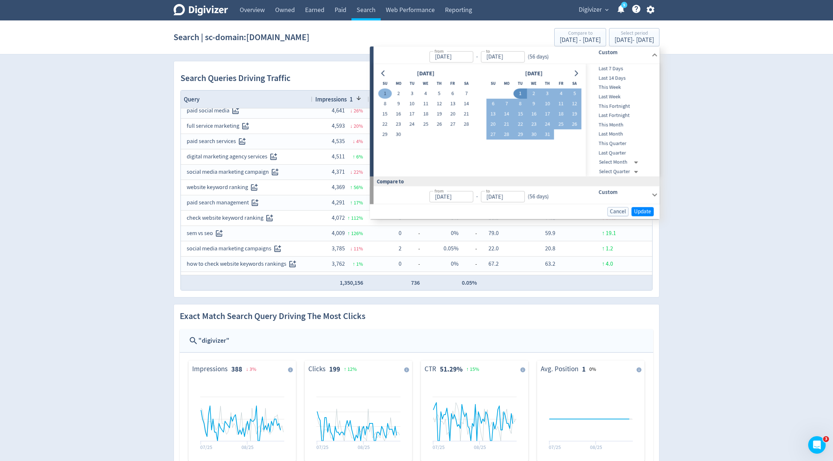
click at [383, 91] on button "1" at bounding box center [385, 94] width 14 height 10
type input "[DATE]"
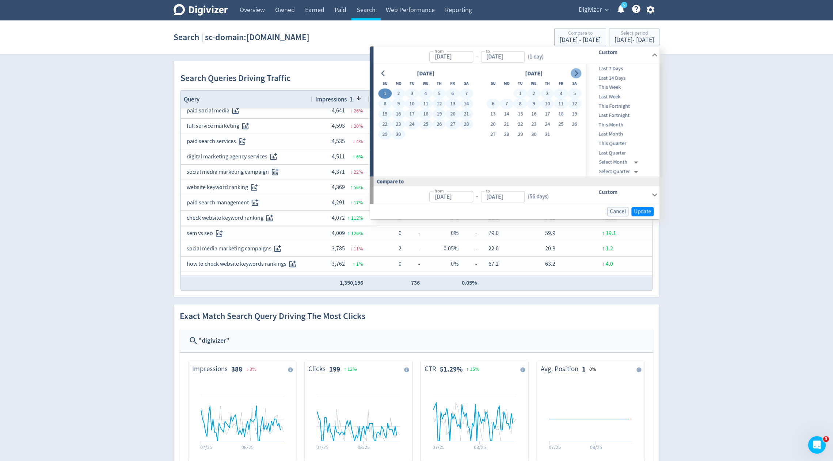
click at [577, 73] on icon "Go to next month" at bounding box center [575, 73] width 3 height 6
click at [509, 132] on button "25" at bounding box center [507, 135] width 14 height 10
type input "[DATE]"
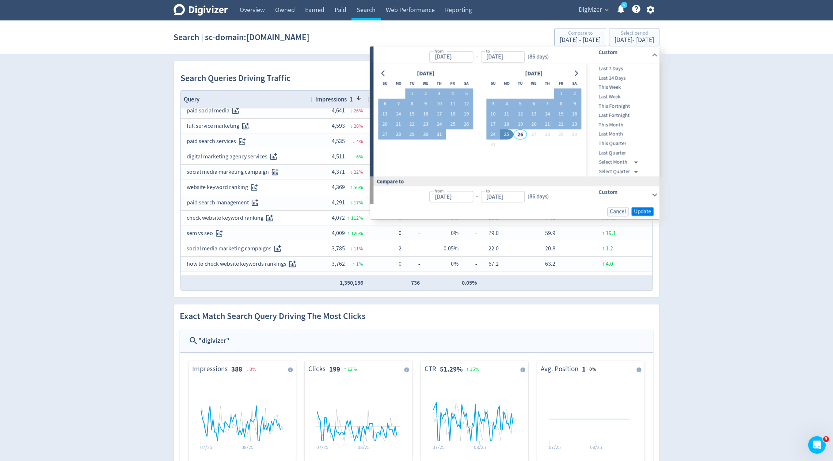
click at [638, 211] on span "Update" at bounding box center [642, 211] width 17 height 5
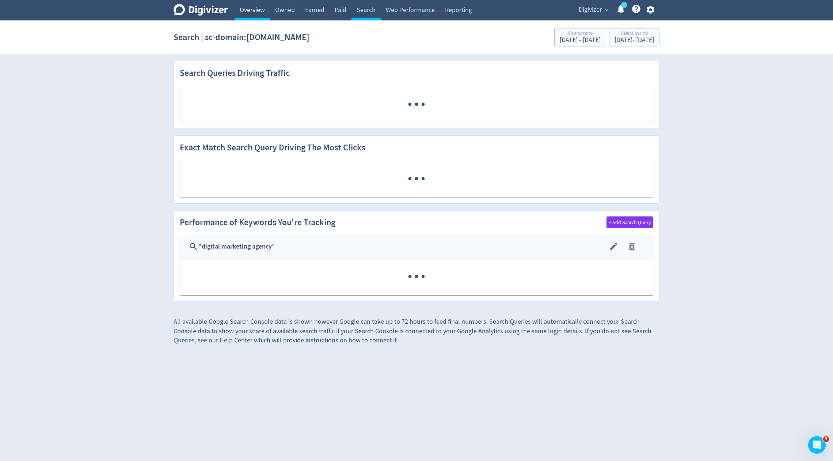
click at [246, 10] on link "Overview" at bounding box center [251, 10] width 35 height 20
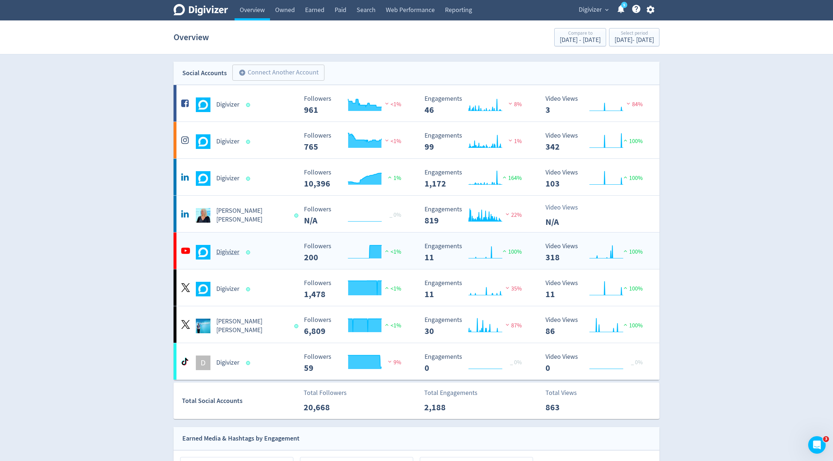
click at [416, 263] on div "Digivizer Created with Highcharts 10.3.3 Followers 200 <1% Created with Highcha…" at bounding box center [416, 251] width 486 height 37
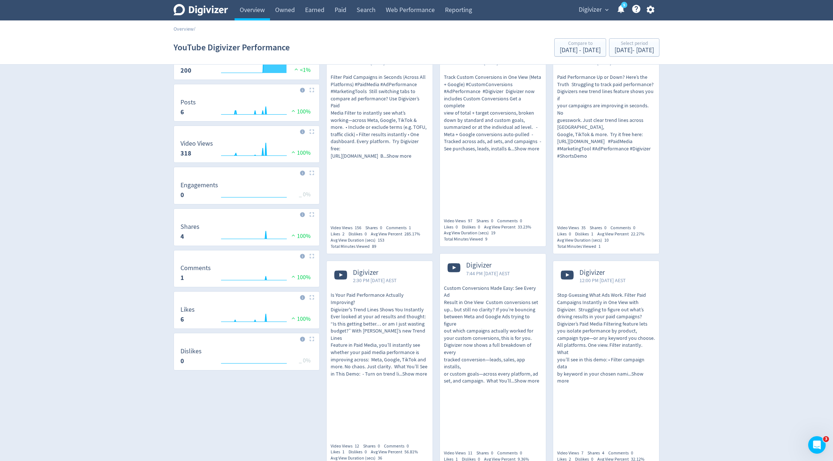
scroll to position [50, 0]
click at [615, 320] on span "Digivizer’s Paid Media Filtering feature lets" at bounding box center [602, 323] width 90 height 7
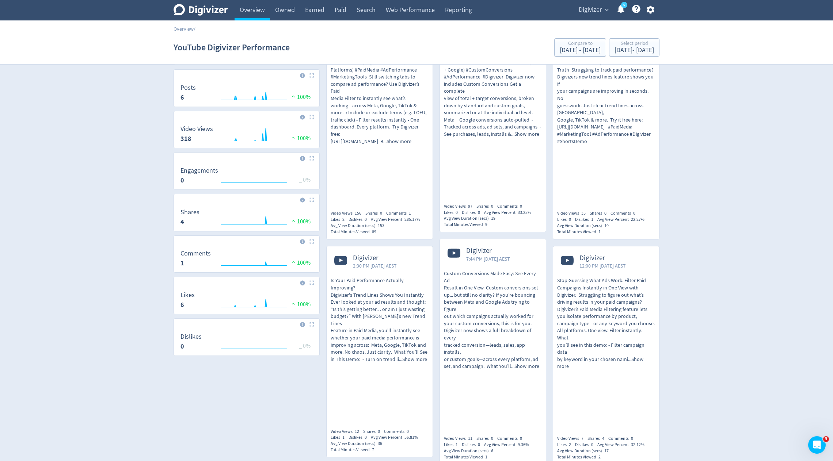
scroll to position [63, 0]
click at [379, 230] on div "Total Minutes Viewed 89" at bounding box center [356, 233] width 50 height 6
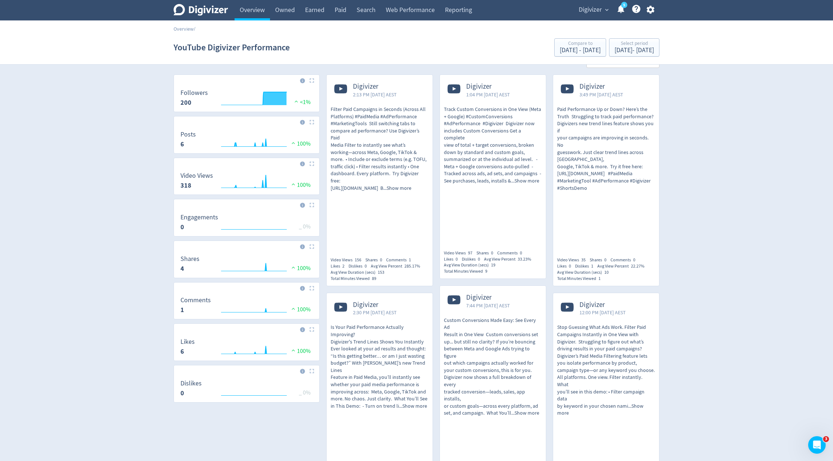
scroll to position [0, 0]
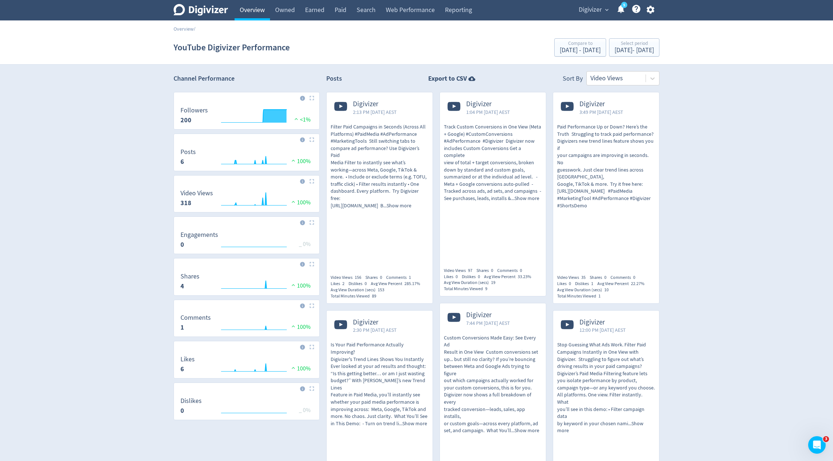
click at [263, 10] on link "Overview" at bounding box center [251, 10] width 35 height 20
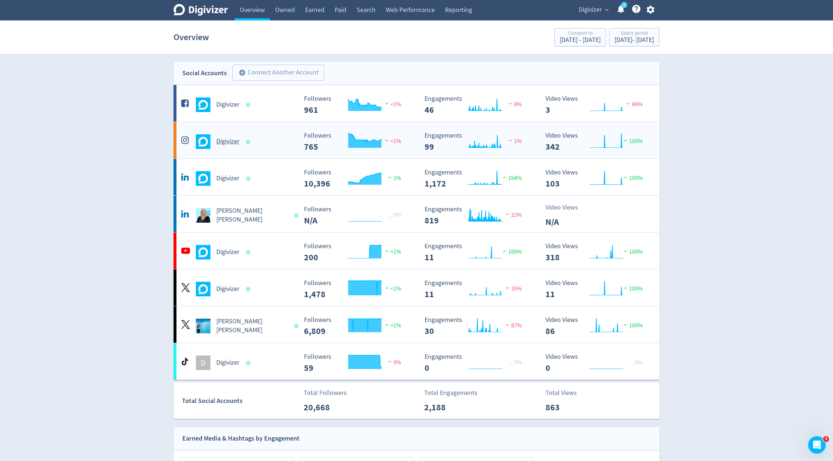
click at [578, 142] on rect "\a Video Views\a 342\a" at bounding box center [597, 141] width 110 height 19
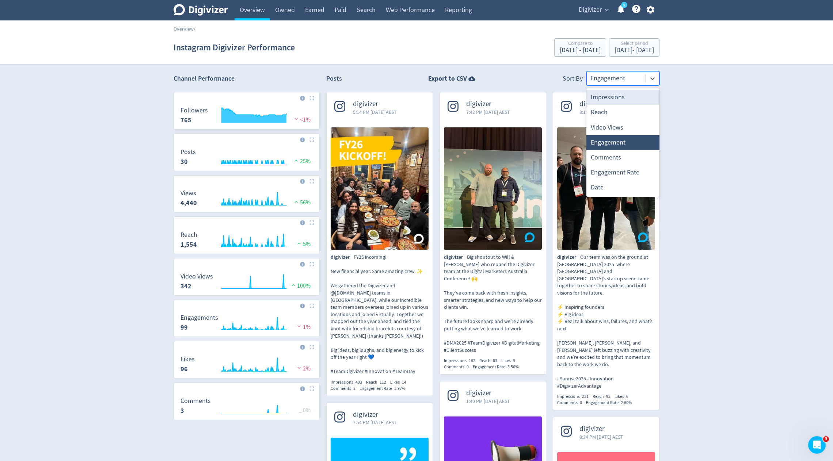
click at [638, 73] on div at bounding box center [615, 78] width 51 height 11
click at [623, 125] on div "Video Views" at bounding box center [622, 127] width 73 height 15
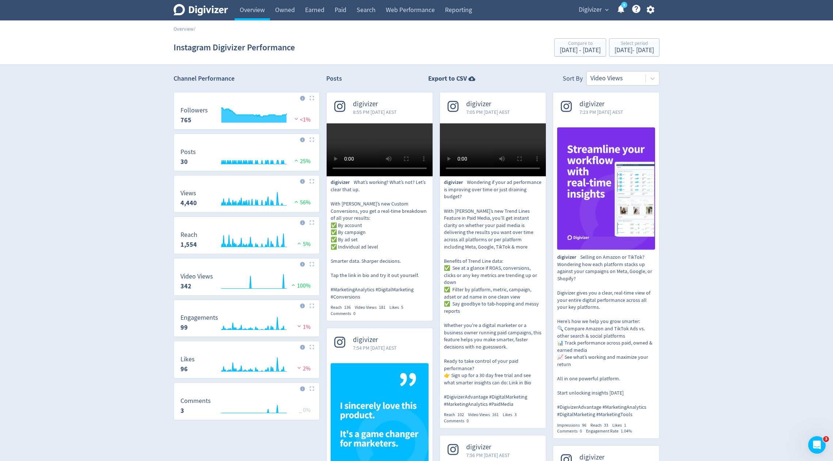
click at [592, 11] on span "Digivizer" at bounding box center [589, 10] width 23 height 12
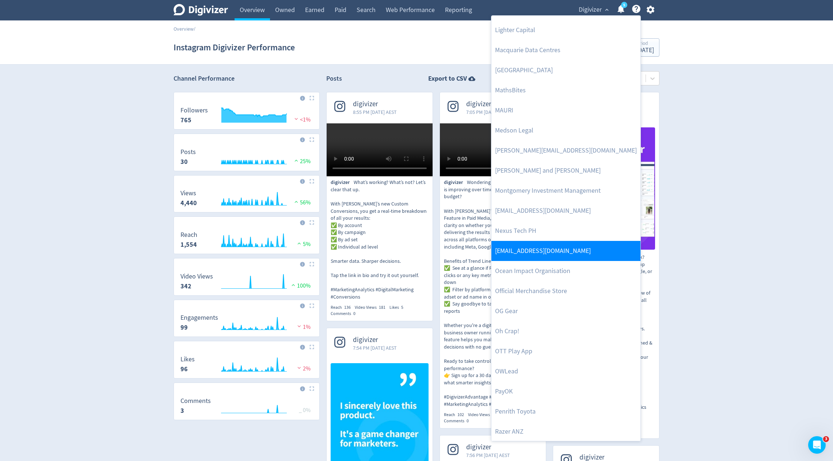
scroll to position [1219, 0]
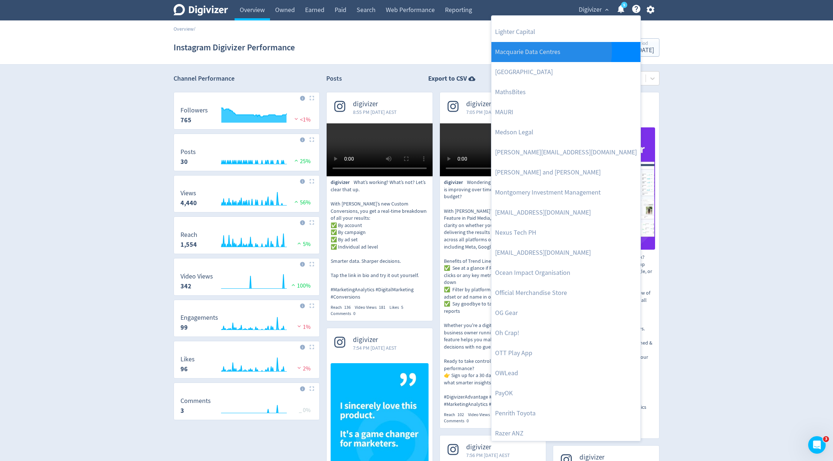
click at [536, 50] on link "Macquarie Data Centres" at bounding box center [565, 52] width 149 height 20
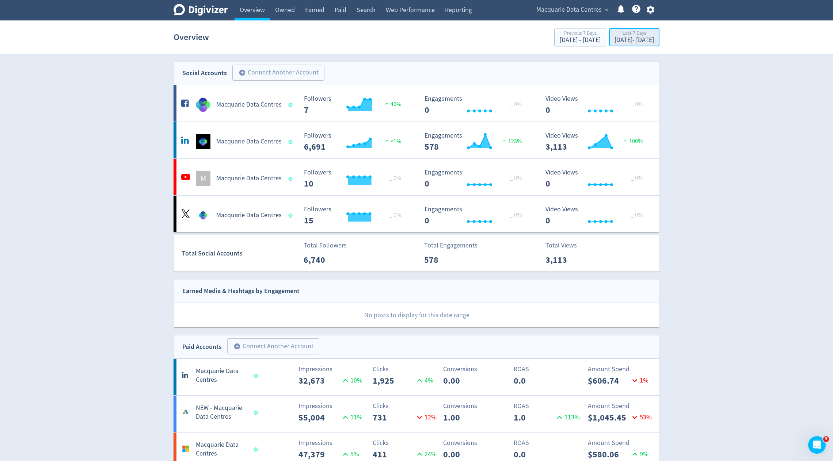
click at [614, 43] on div "[DATE] - [DATE]" at bounding box center [633, 40] width 39 height 7
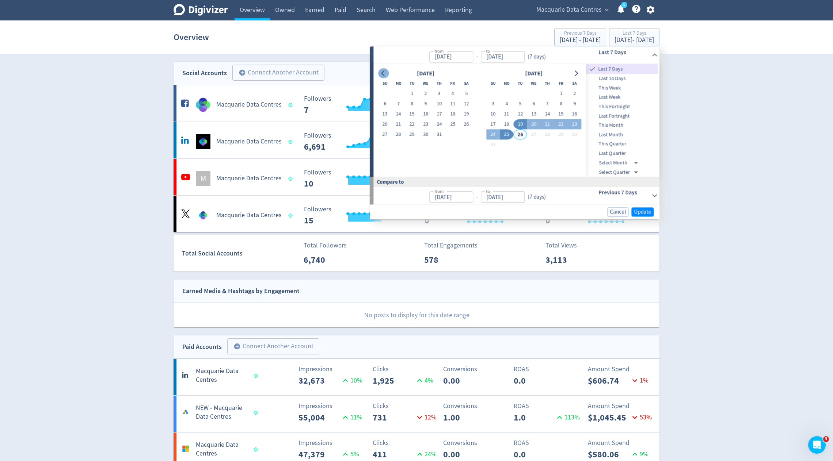
click at [382, 74] on icon "Go to previous month" at bounding box center [382, 73] width 3 height 6
click at [385, 94] on button "1" at bounding box center [385, 94] width 14 height 10
type input "[DATE]"
click at [578, 76] on icon "Go to next month" at bounding box center [576, 73] width 6 height 6
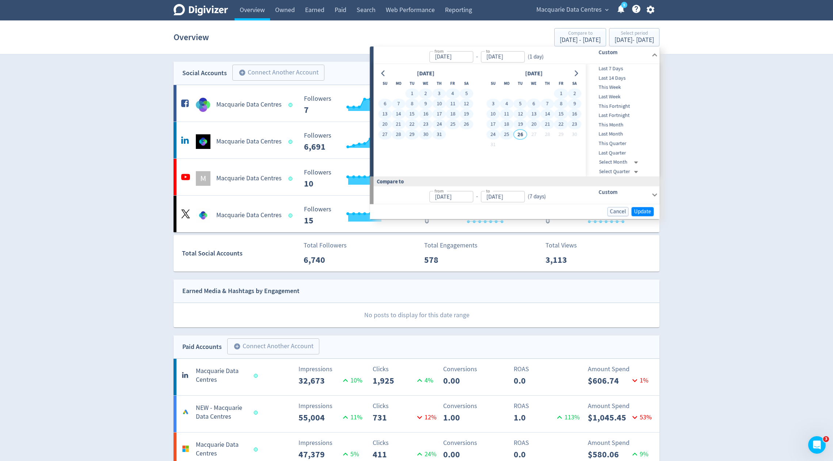
click at [506, 134] on button "25" at bounding box center [507, 135] width 14 height 10
type input "[DATE]"
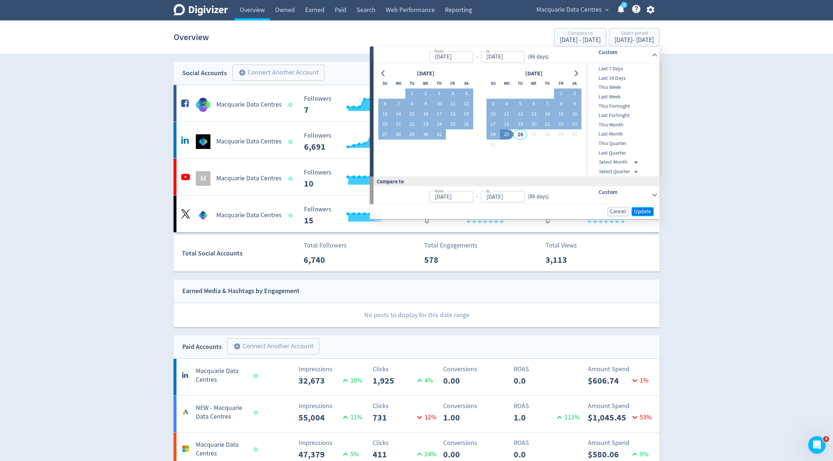
click at [648, 209] on span "Update" at bounding box center [642, 211] width 17 height 5
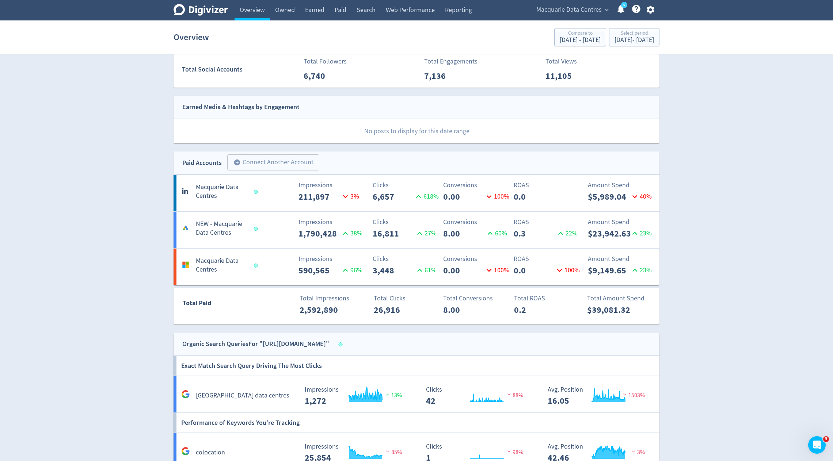
scroll to position [234, 0]
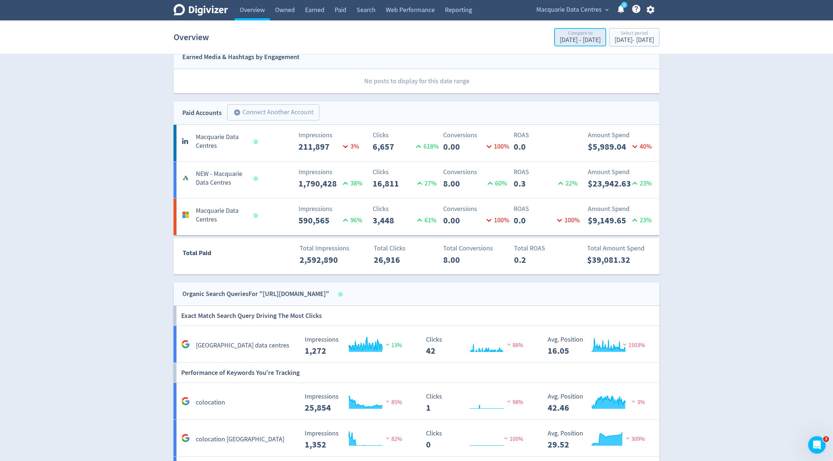
click at [559, 41] on div "[DATE] - [DATE]" at bounding box center [579, 40] width 41 height 7
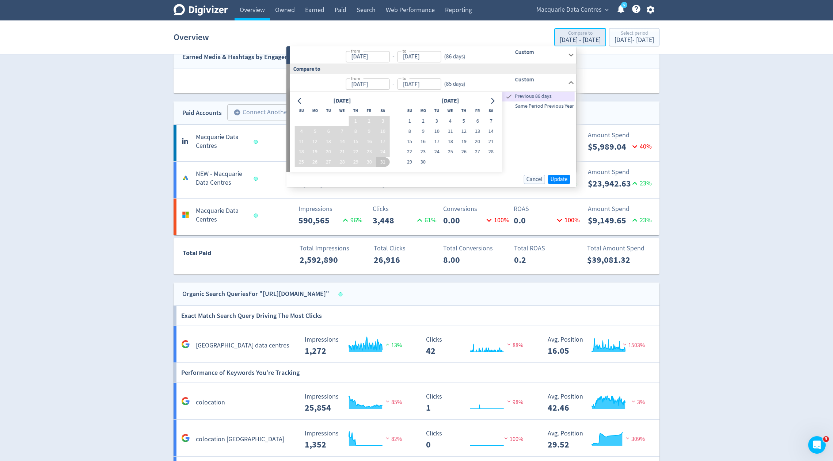
type input "[DATE]"
click at [533, 107] on span "Same Period Previous Year" at bounding box center [538, 106] width 72 height 8
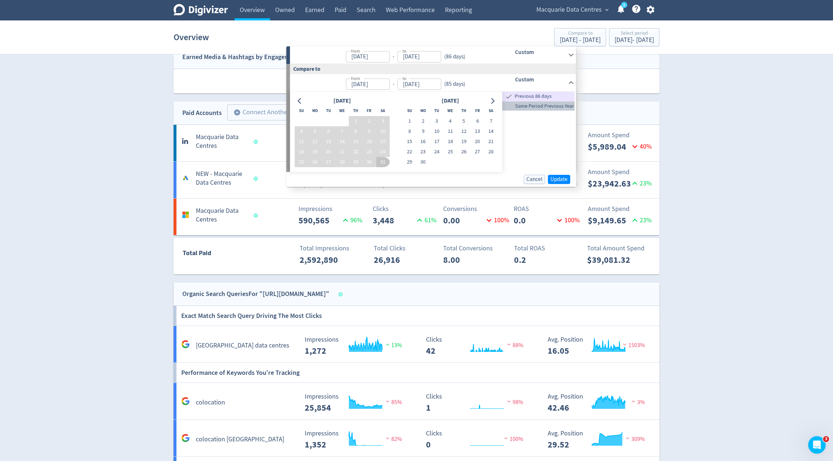
type input "[DATE]"
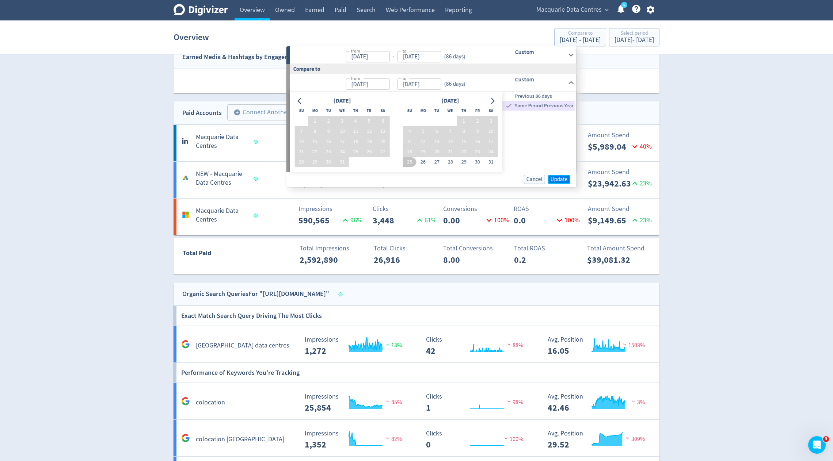
click at [559, 178] on span "Update" at bounding box center [558, 179] width 17 height 5
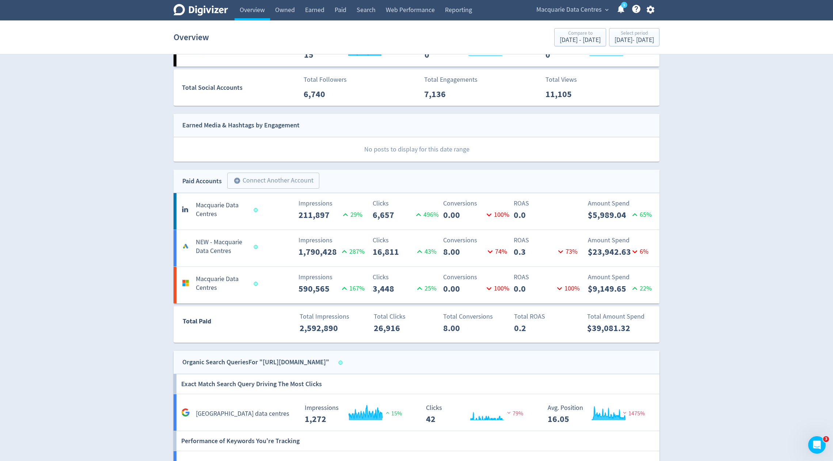
scroll to position [167, 0]
click at [419, 10] on link "Web Performance" at bounding box center [410, 10] width 59 height 20
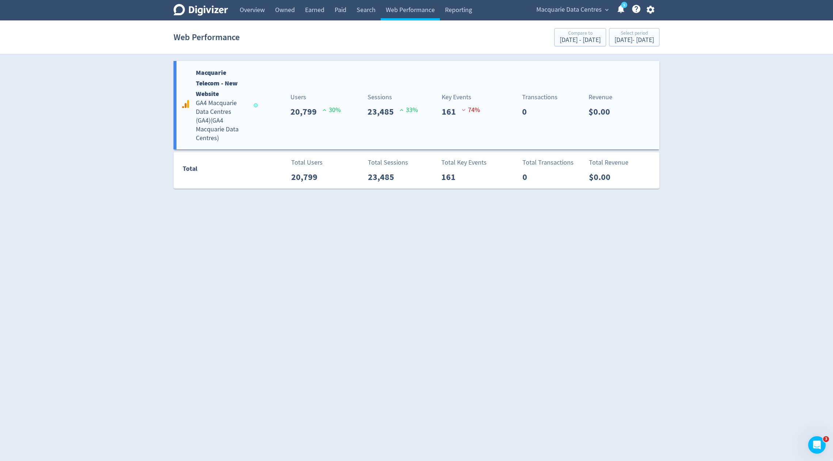
click at [325, 139] on div "Macquarie Telecom - New Website GA4 Macquarie Data Centres (GA4) ( GA4 Macquari…" at bounding box center [416, 105] width 486 height 88
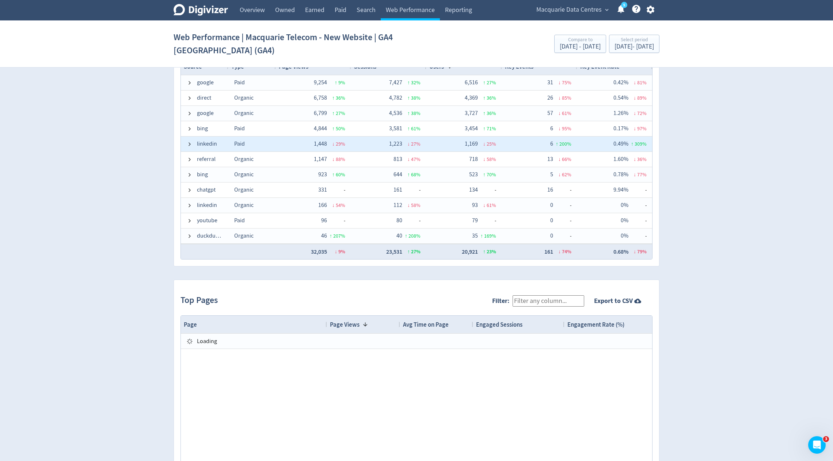
scroll to position [615, 0]
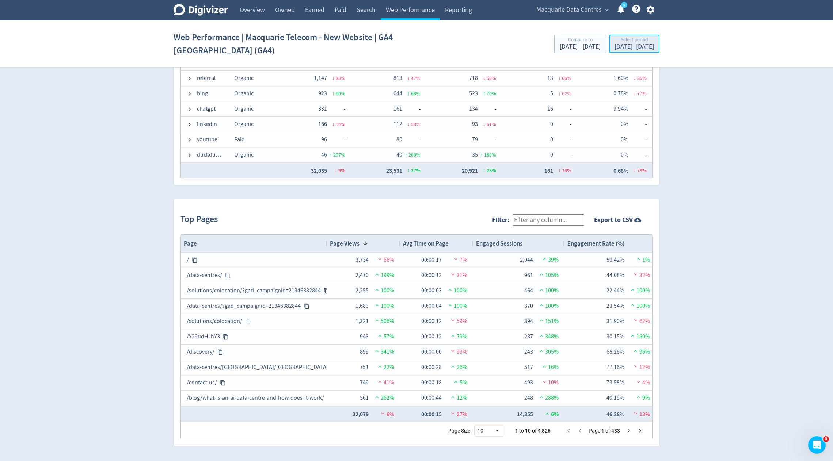
click at [614, 43] on div "[DATE] - [DATE]" at bounding box center [633, 46] width 39 height 7
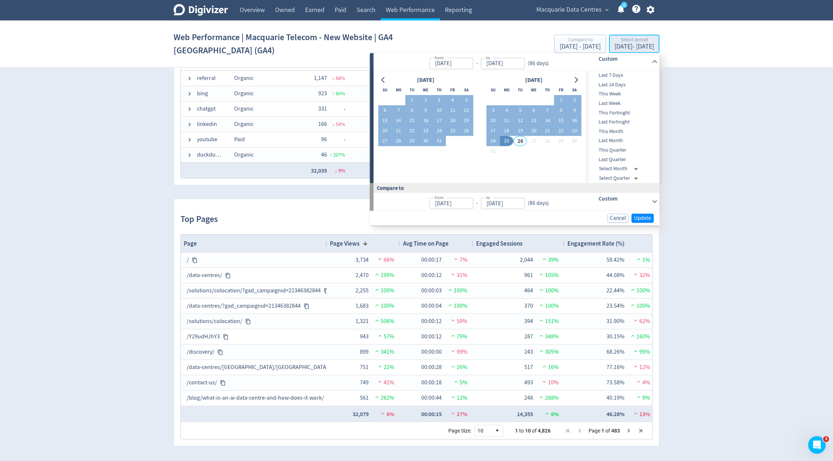
type input "[DATE]"
click at [559, 48] on div "[DATE] - [DATE]" at bounding box center [579, 46] width 41 height 7
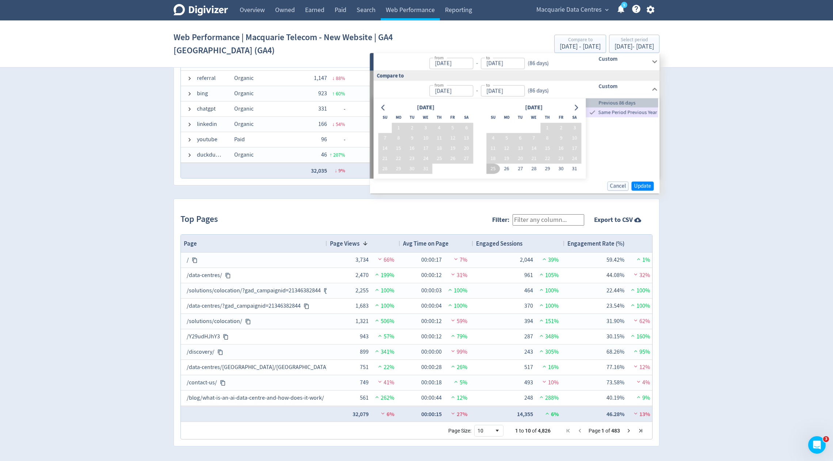
click at [604, 101] on span "Previous 86 days" at bounding box center [622, 103] width 72 height 8
type input "[DATE]"
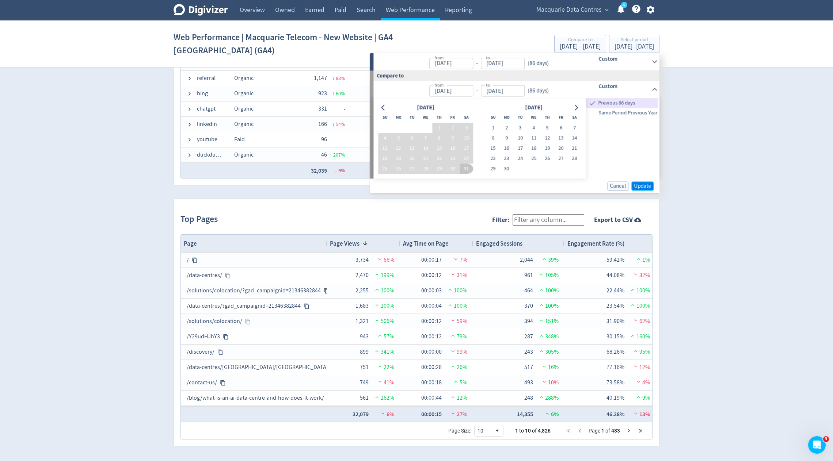
click at [644, 184] on span "Update" at bounding box center [642, 185] width 17 height 5
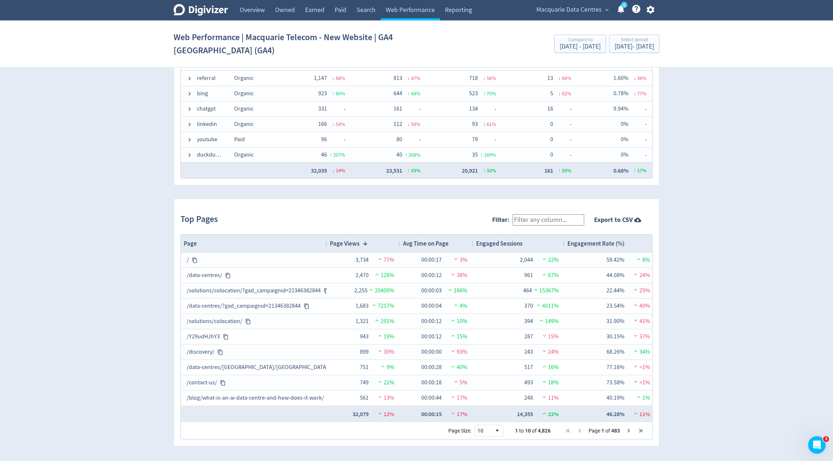
click at [549, 218] on input "Filter:" at bounding box center [548, 219] width 72 height 11
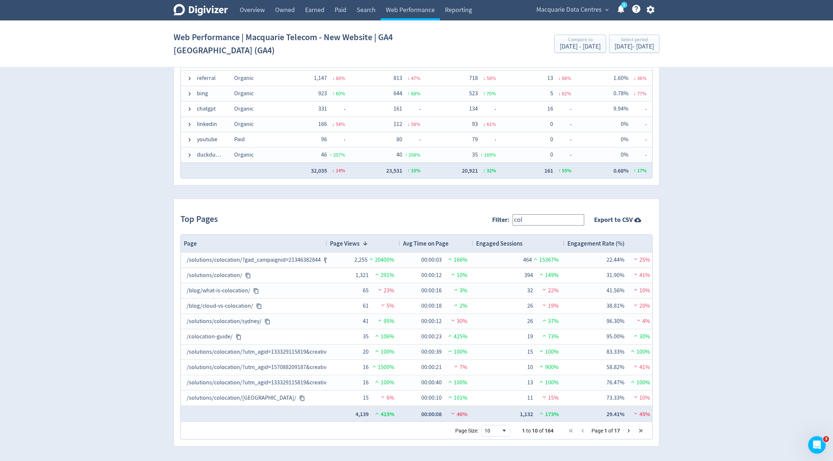
type input "colocation"
click at [341, 244] on span "Page Views" at bounding box center [345, 244] width 30 height 8
drag, startPoint x: 555, startPoint y: 216, endPoint x: 351, endPoint y: 205, distance: 204.1
click at [351, 206] on div "Top Pages Filter: colocation Export to CSV" at bounding box center [416, 220] width 472 height 29
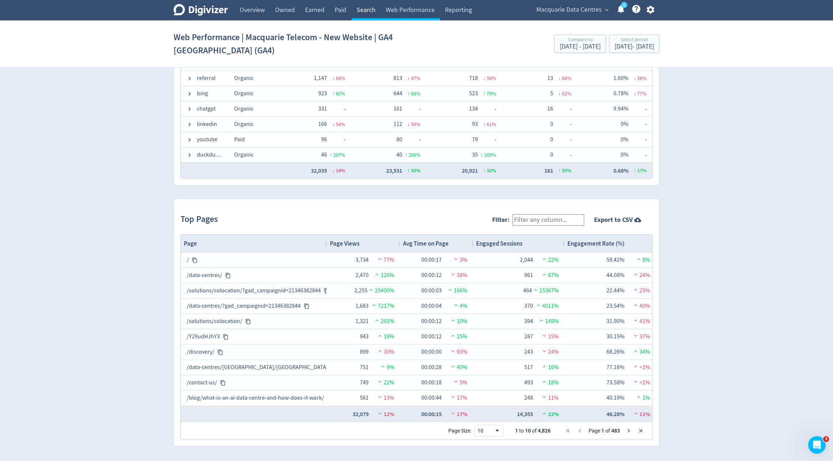
click at [367, 5] on link "Search" at bounding box center [365, 10] width 29 height 20
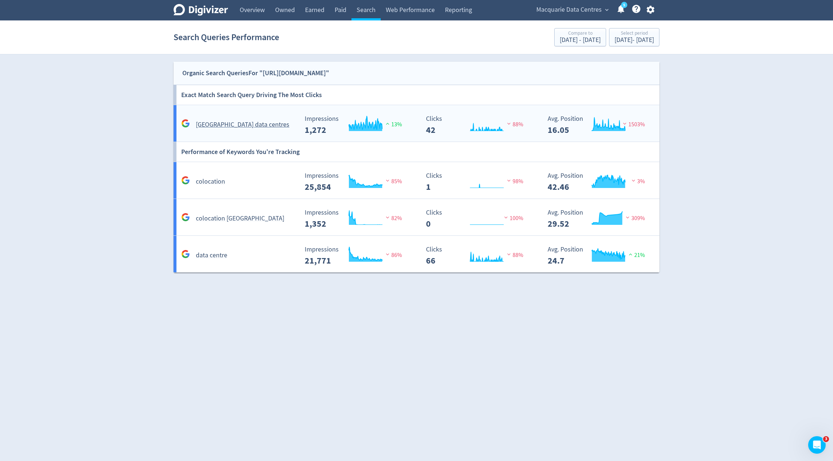
click at [306, 126] on rect "\a Impressions\a 1,272\a" at bounding box center [356, 124] width 110 height 19
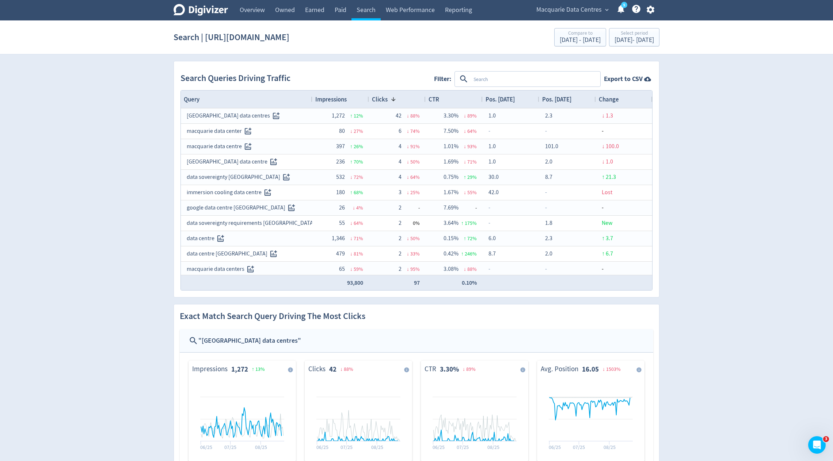
click at [328, 99] on span "Impressions" at bounding box center [330, 99] width 31 height 8
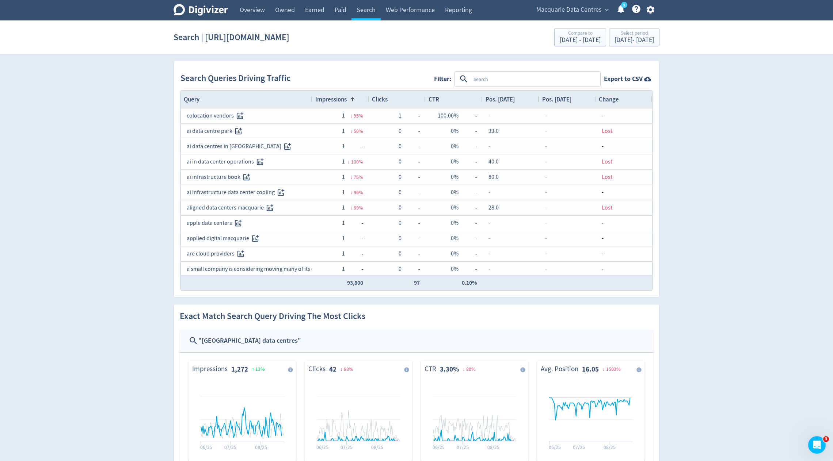
click at [328, 99] on span "Impressions" at bounding box center [330, 99] width 31 height 8
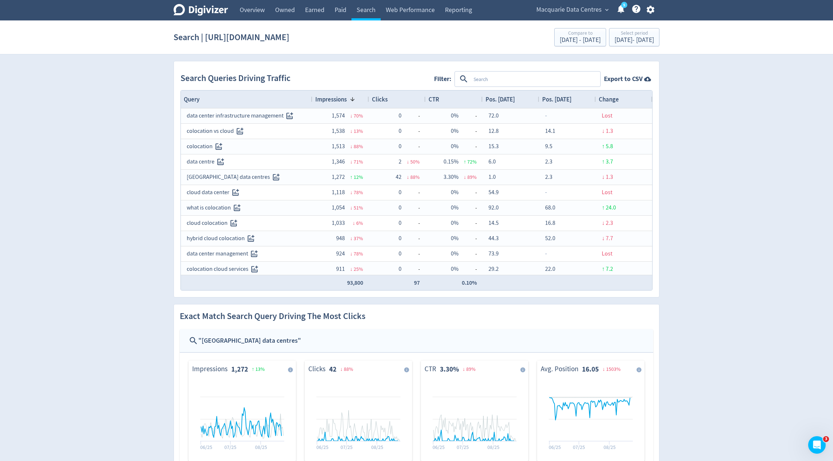
click at [507, 82] on textarea at bounding box center [534, 79] width 129 height 14
type textarea "macquarie"
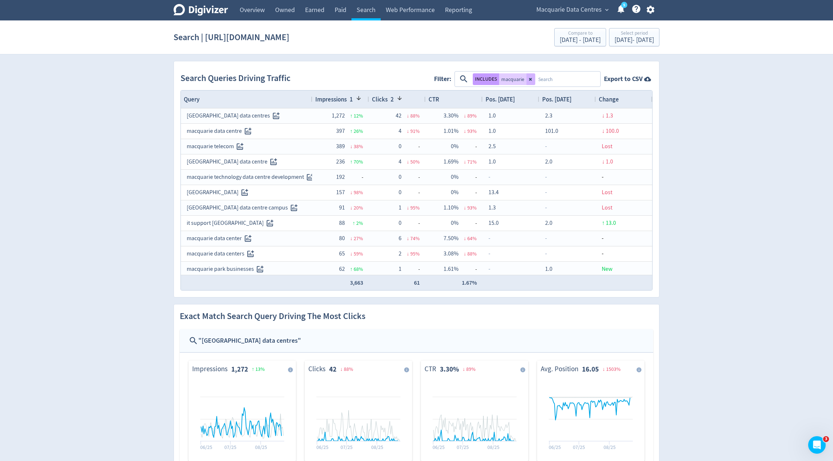
click at [485, 83] on button "INCLUDES" at bounding box center [486, 79] width 26 height 12
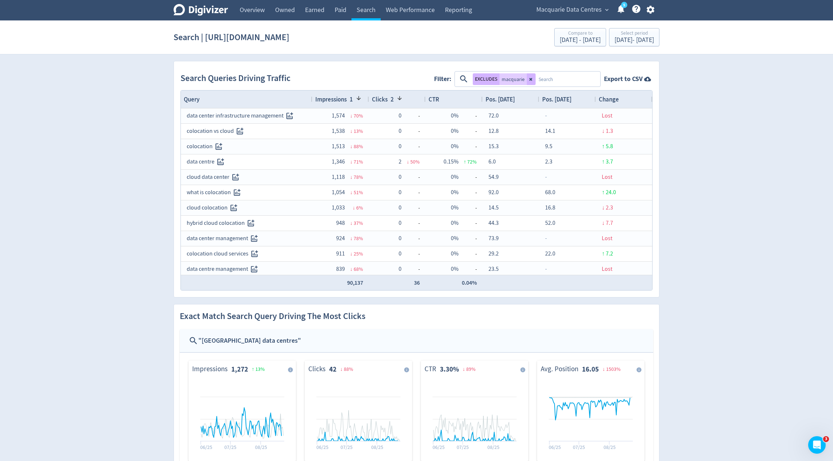
click at [553, 77] on textarea at bounding box center [567, 79] width 64 height 14
type textarea "colocation"
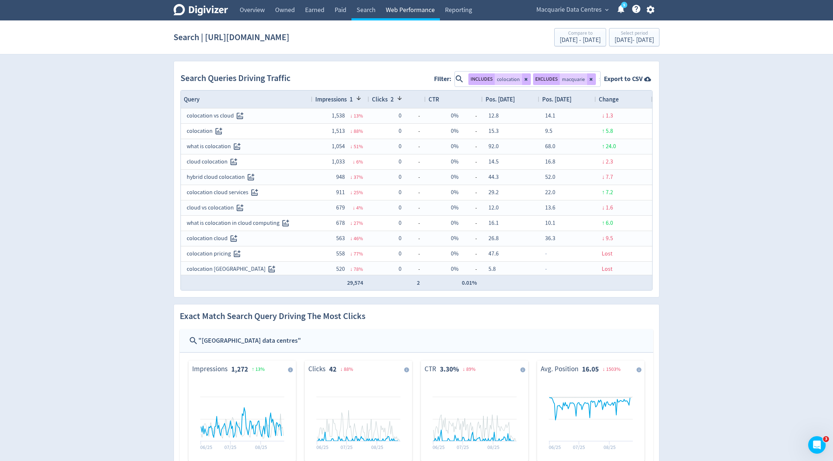
click at [414, 12] on link "Web Performance" at bounding box center [410, 10] width 59 height 20
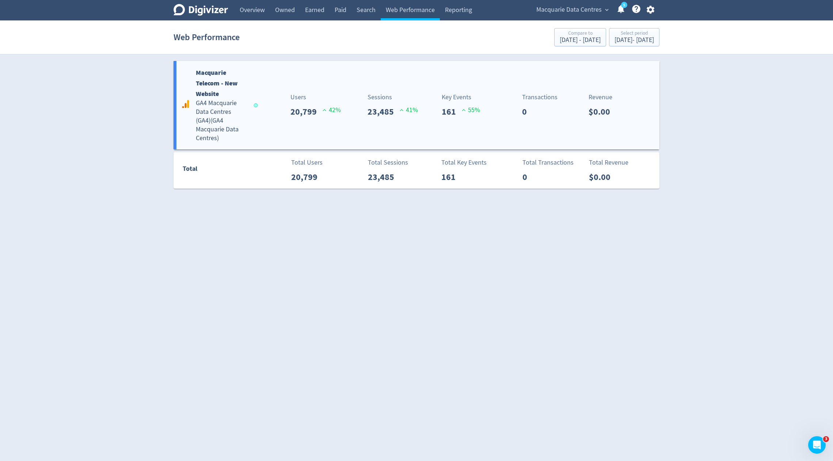
click at [337, 135] on div "Macquarie Telecom - New Website GA4 Macquarie Data Centres (GA4) ( GA4 Macquari…" at bounding box center [416, 105] width 486 height 88
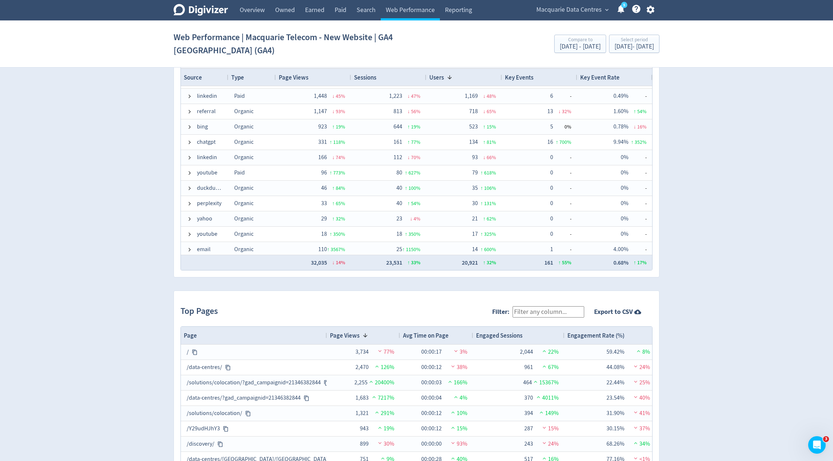
scroll to position [519, 0]
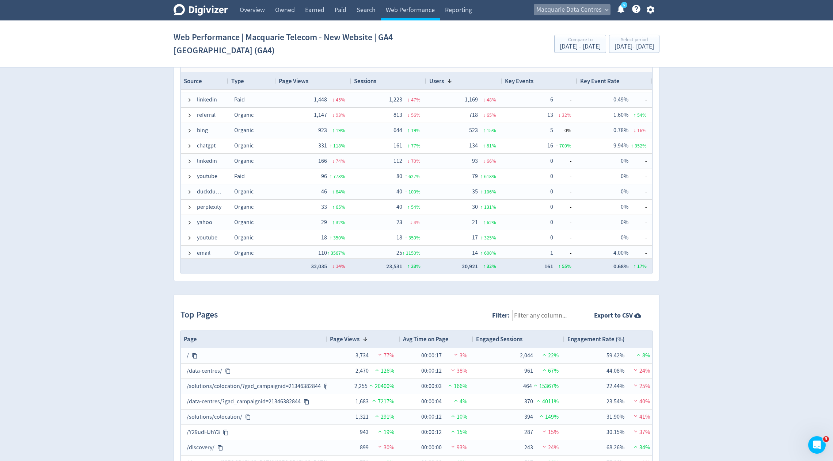
click at [552, 12] on span "Macquarie Data Centres" at bounding box center [568, 10] width 65 height 12
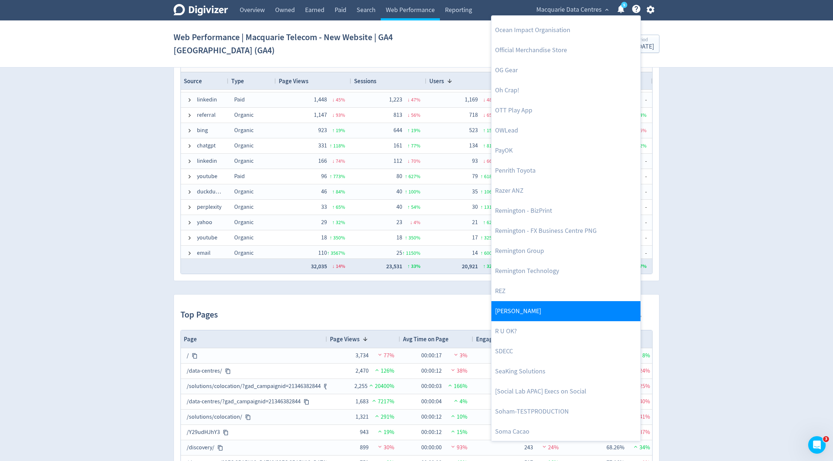
scroll to position [1463, 0]
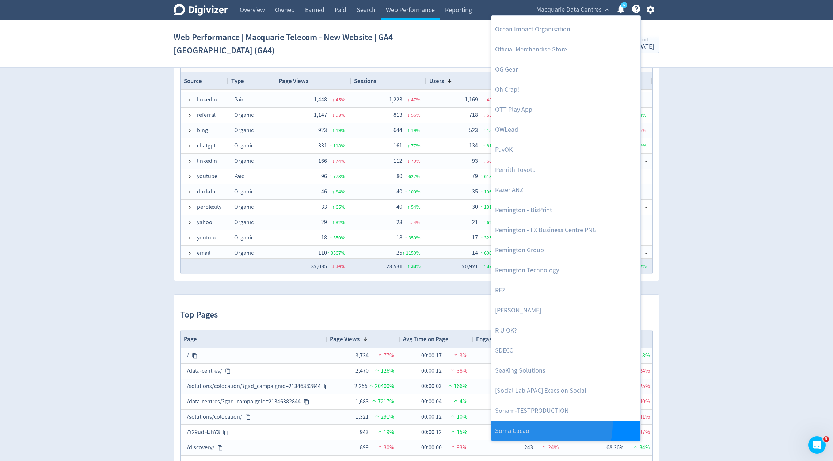
click at [519, 423] on link "Soma Cacao" at bounding box center [565, 431] width 149 height 20
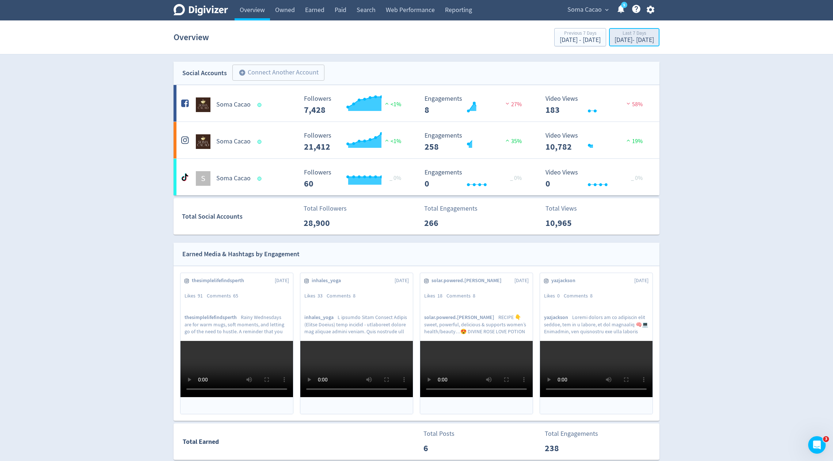
click at [614, 41] on div "[DATE] - [DATE]" at bounding box center [633, 40] width 39 height 7
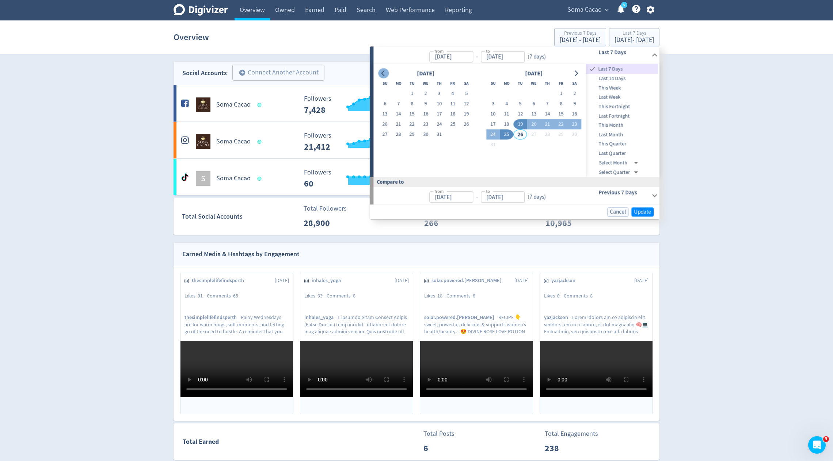
click at [382, 74] on icon "Go to previous month" at bounding box center [383, 73] width 6 height 6
click at [384, 92] on button "1" at bounding box center [385, 94] width 14 height 10
type input "[DATE]"
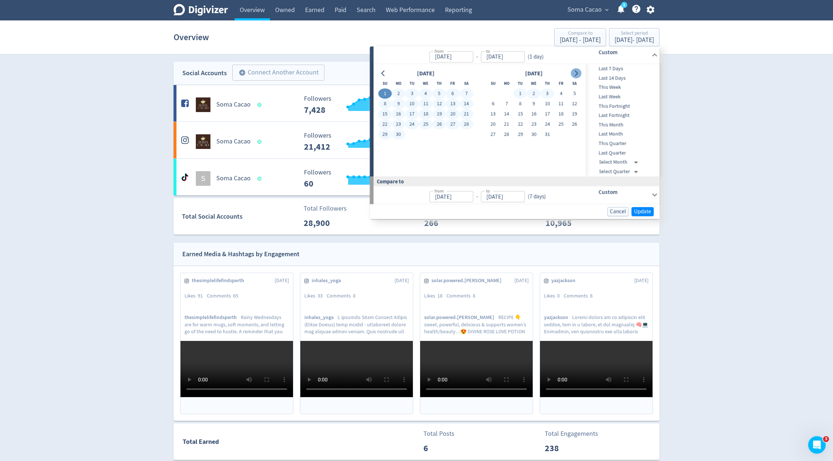
click at [576, 72] on icon "Go to next month" at bounding box center [575, 73] width 3 height 6
click at [505, 136] on button "25" at bounding box center [507, 135] width 14 height 10
type input "[DATE]"
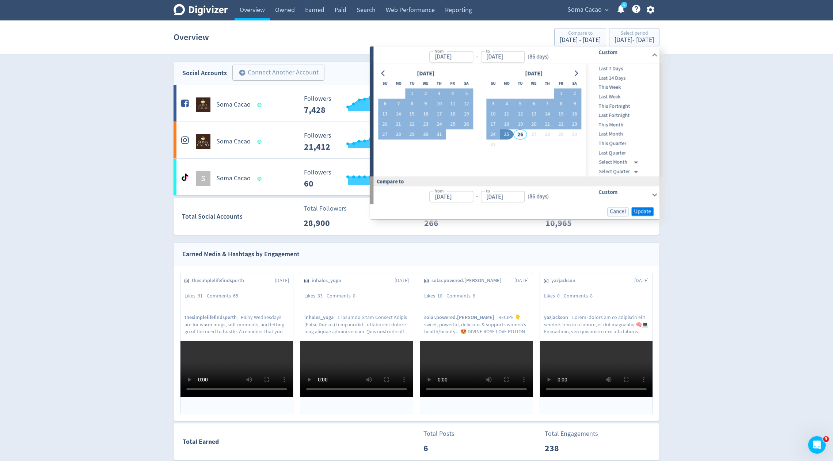
click at [647, 211] on span "Update" at bounding box center [642, 211] width 17 height 5
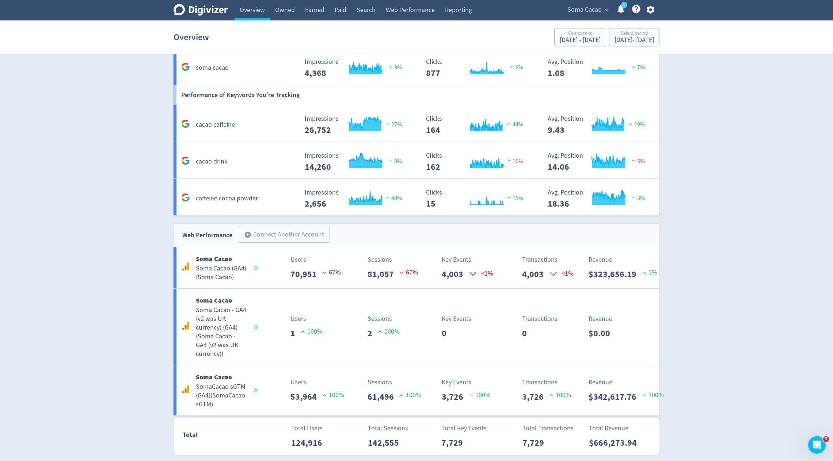
scroll to position [669, 0]
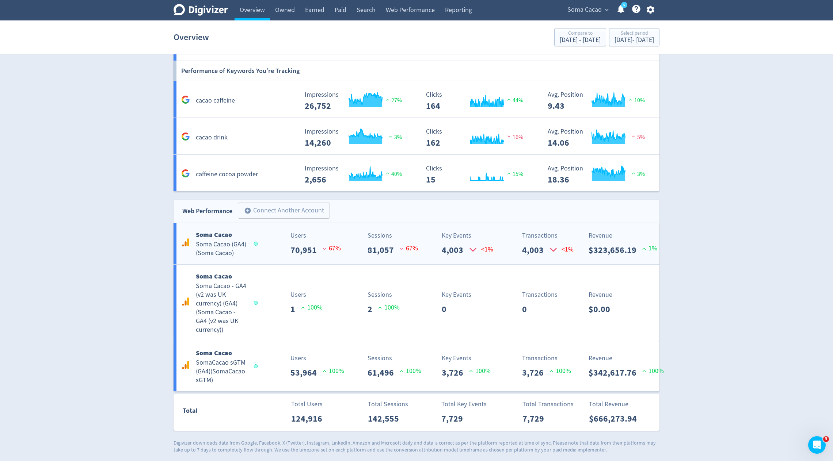
click at [372, 244] on p "81,057" at bounding box center [383, 250] width 32 height 13
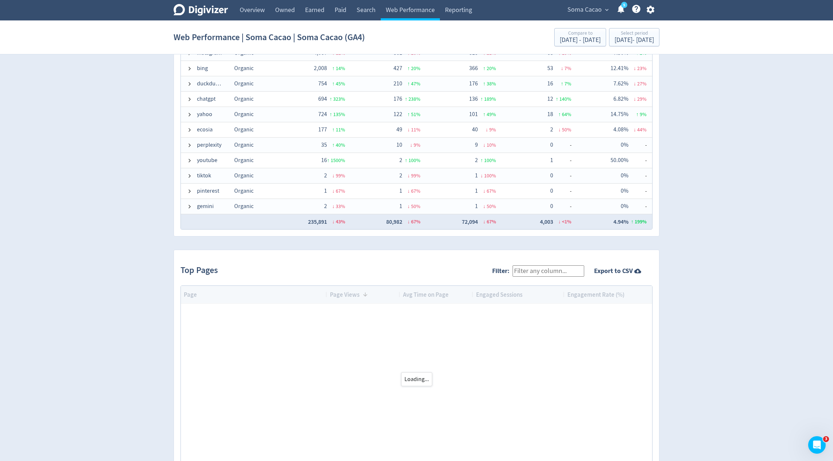
scroll to position [602, 0]
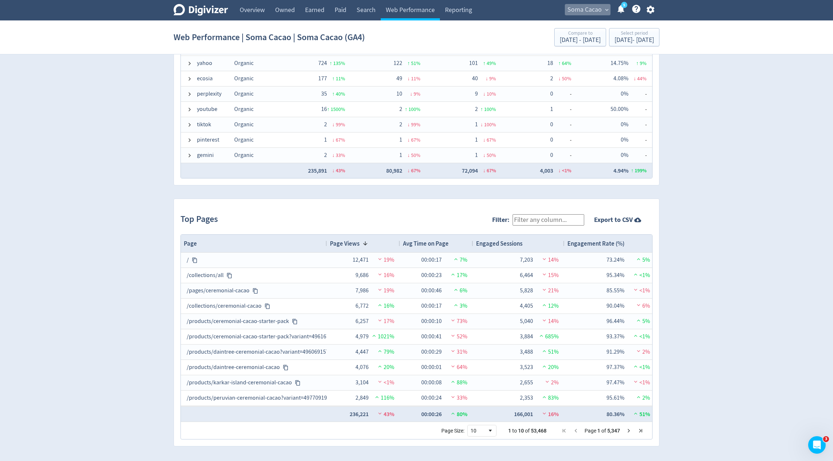
click at [582, 6] on span "Soma Cacao" at bounding box center [584, 10] width 34 height 12
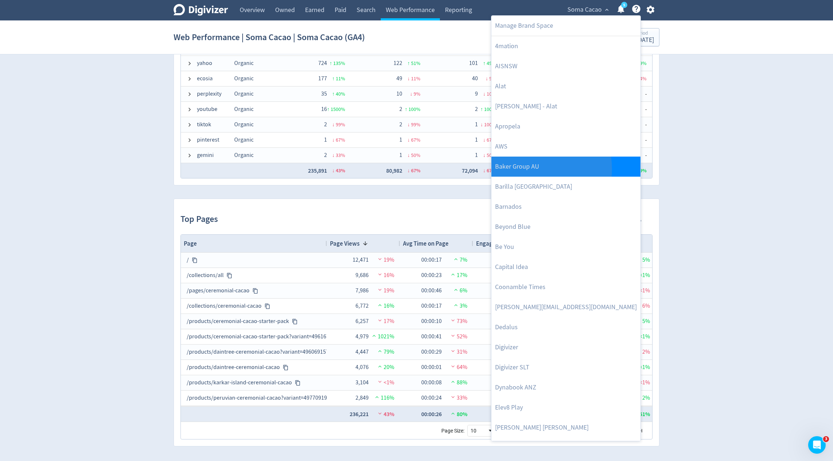
click at [521, 169] on link "Baker Group AU" at bounding box center [565, 167] width 149 height 20
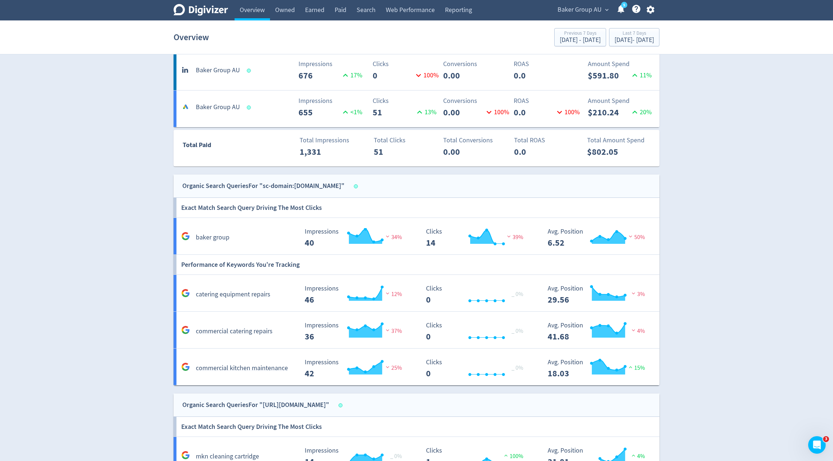
scroll to position [393, 0]
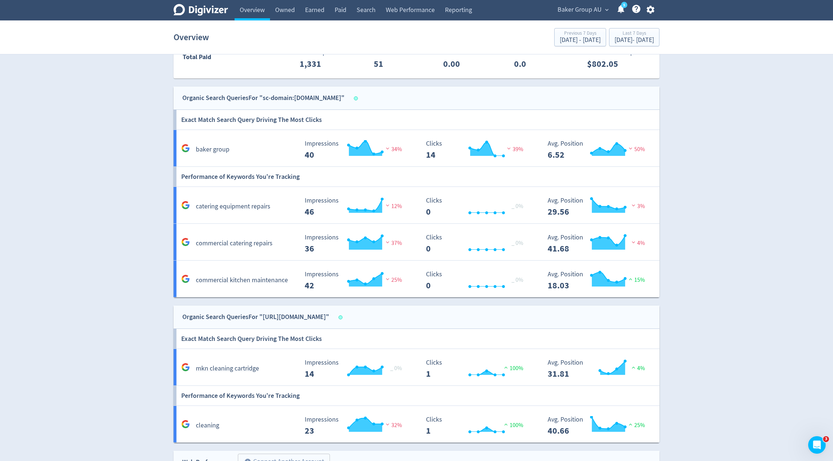
click at [595, 47] on div "Overview Previous 7 Days Aug 12, 2025 - Aug 18, 2025 Last 7 Days Aug 19, 2025 -…" at bounding box center [416, 37] width 486 height 23
click at [614, 36] on div "Last 7 Days" at bounding box center [633, 34] width 39 height 6
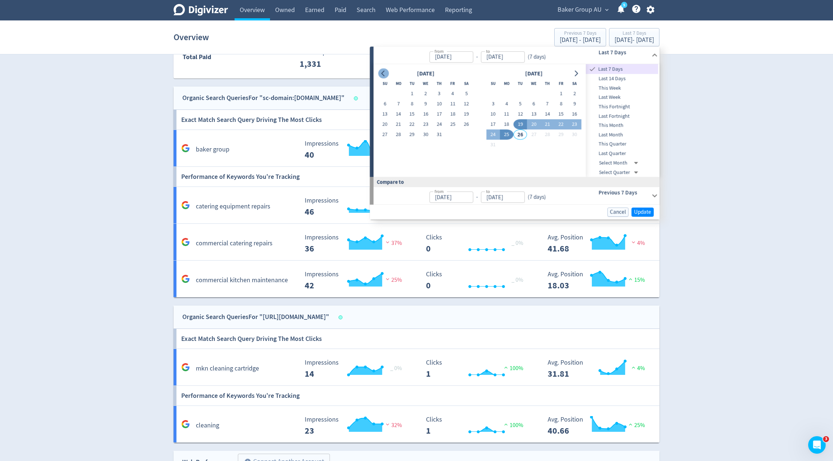
click at [378, 73] on button "Go to previous month" at bounding box center [383, 73] width 11 height 10
click at [384, 93] on button "1" at bounding box center [385, 94] width 14 height 10
type input "[DATE]"
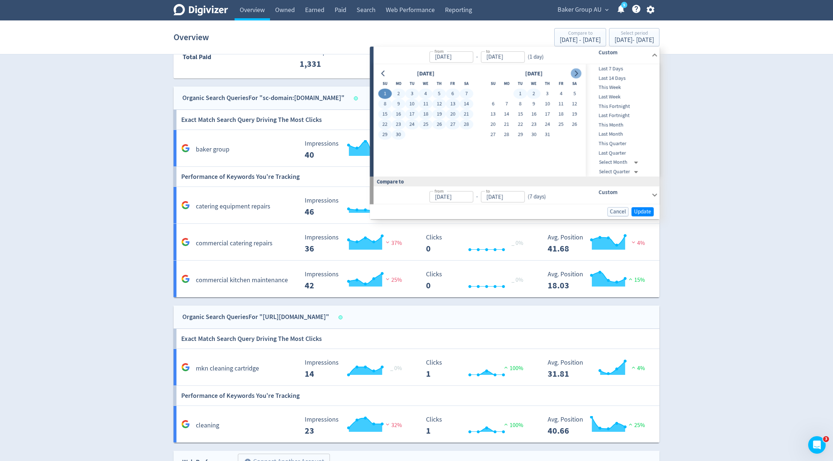
click at [575, 74] on icon "Go to next month" at bounding box center [576, 73] width 6 height 6
click at [510, 134] on button "25" at bounding box center [507, 135] width 14 height 10
type input "[DATE]"
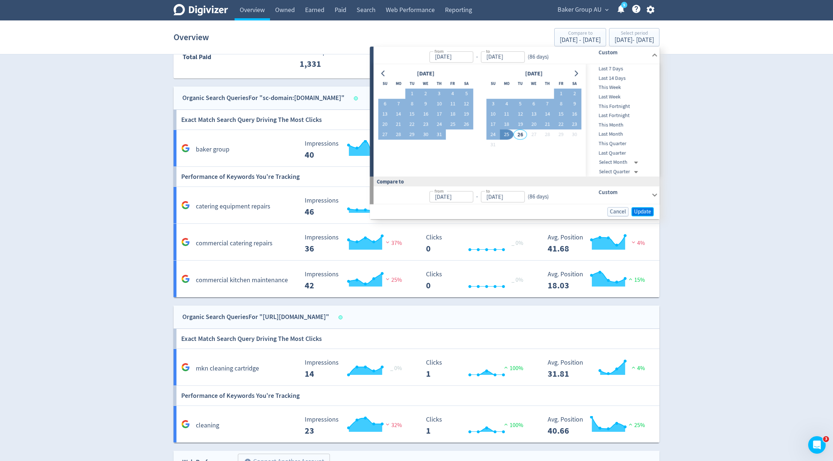
click at [642, 213] on span "Update" at bounding box center [642, 211] width 17 height 5
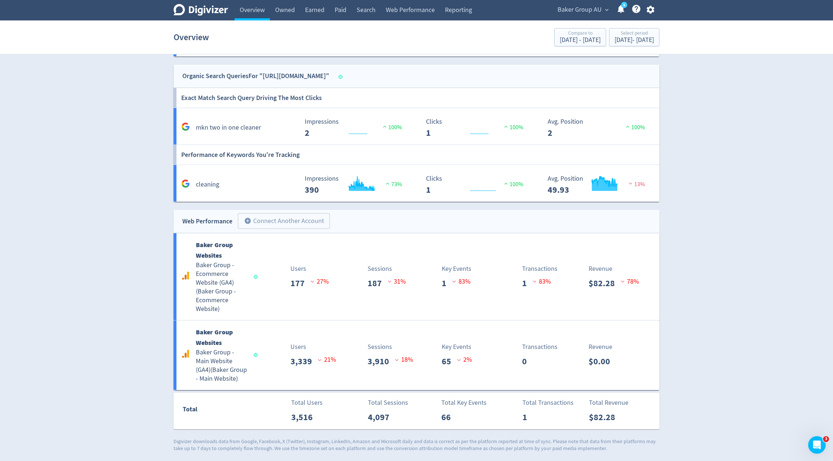
scroll to position [642, 0]
click at [429, 364] on div "Baker Group Websites Baker Group - Main Website (GA4) ( Baker Group - Main Webs…" at bounding box center [416, 355] width 486 height 69
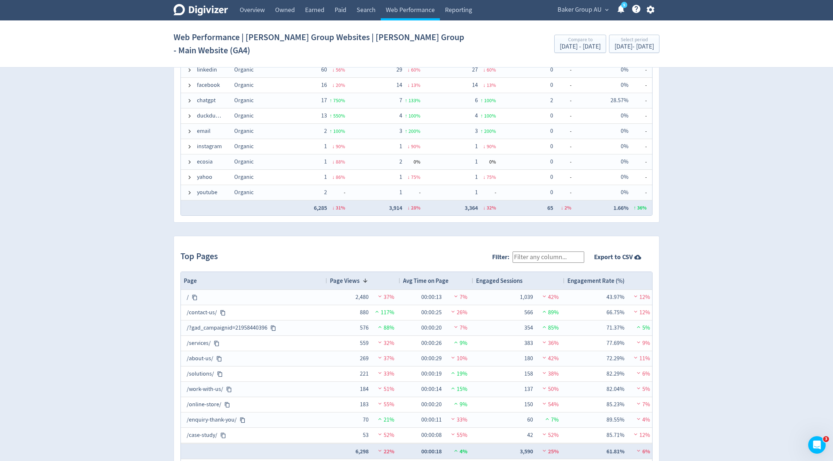
scroll to position [602, 0]
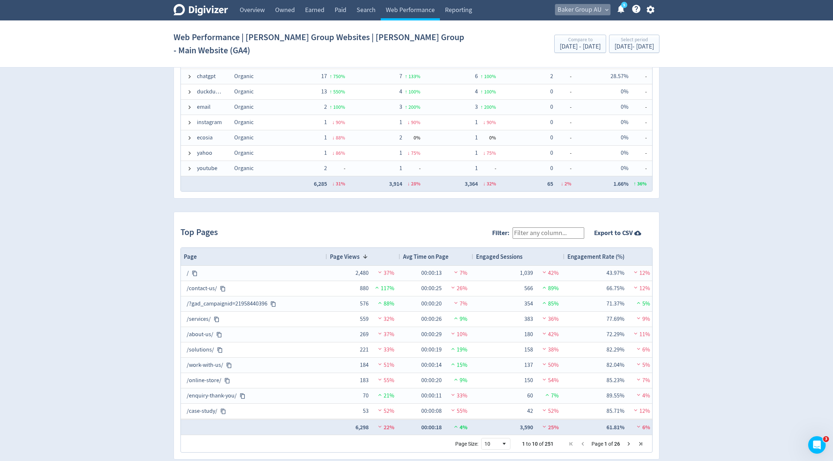
click at [589, 14] on span "Baker Group AU" at bounding box center [579, 10] width 44 height 12
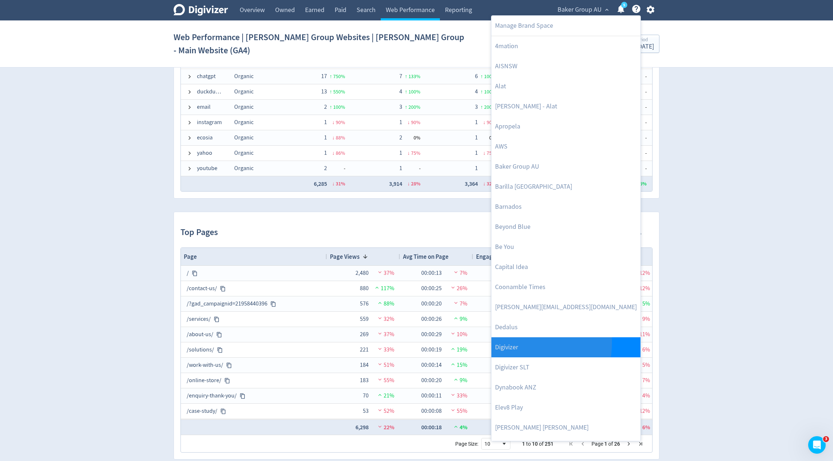
click at [505, 342] on link "Digivizer" at bounding box center [565, 347] width 149 height 20
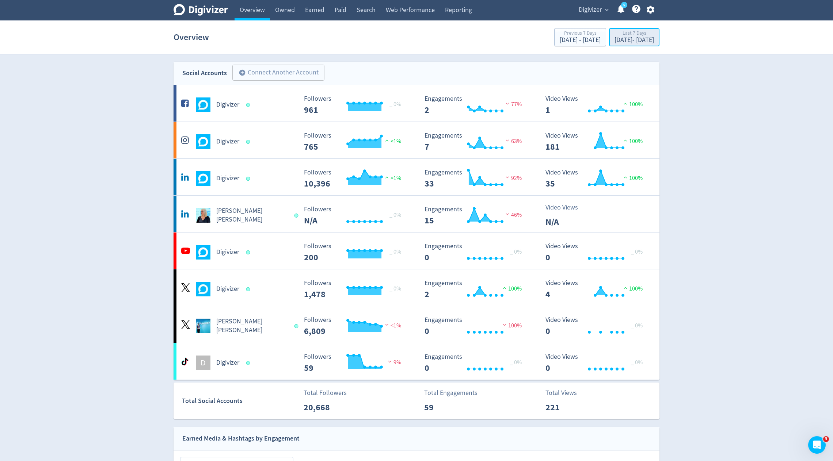
click at [614, 38] on div "[DATE] - [DATE]" at bounding box center [633, 40] width 39 height 7
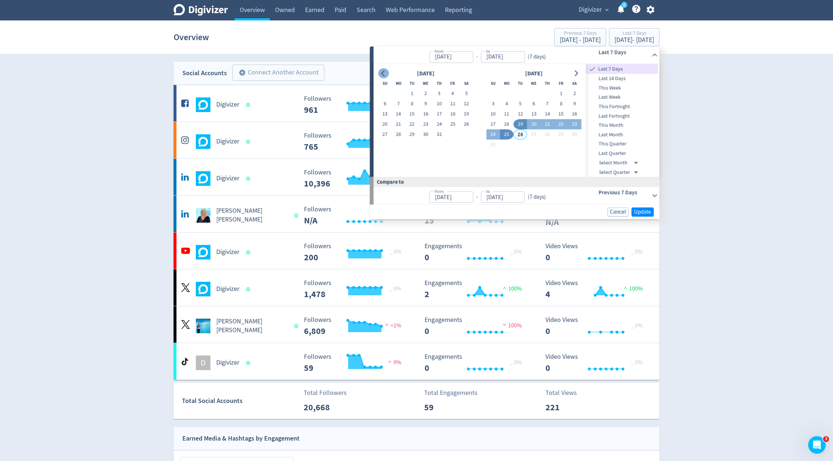
click at [382, 74] on icon "Go to previous month" at bounding box center [383, 73] width 6 height 6
click at [385, 94] on button "1" at bounding box center [385, 94] width 14 height 10
type input "[DATE]"
click at [577, 75] on icon "Go to next month" at bounding box center [576, 73] width 6 height 6
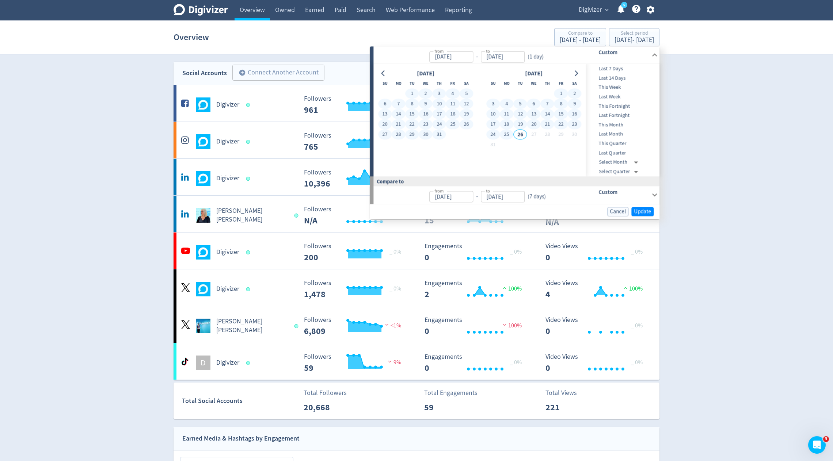
click at [505, 134] on button "25" at bounding box center [507, 135] width 14 height 10
type input "[DATE]"
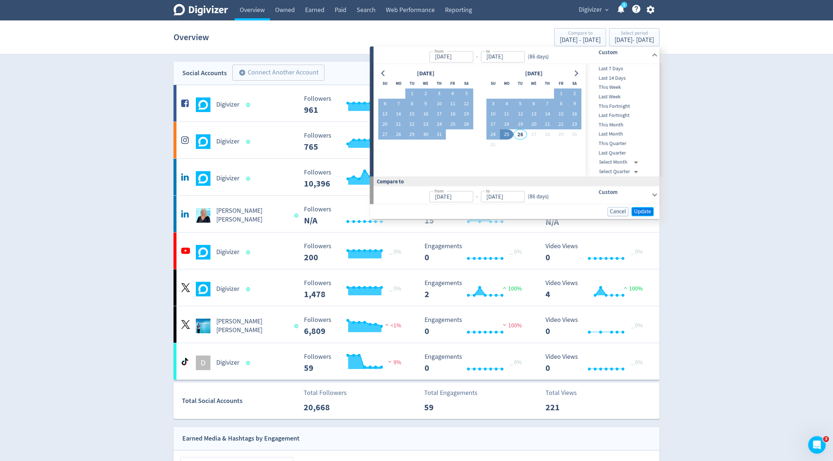
click at [639, 214] on span "Update" at bounding box center [642, 211] width 17 height 5
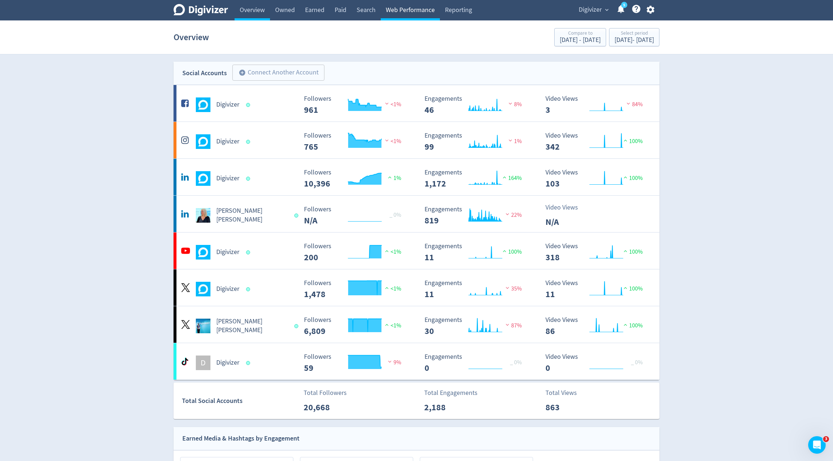
click at [425, 8] on link "Web Performance" at bounding box center [410, 10] width 59 height 20
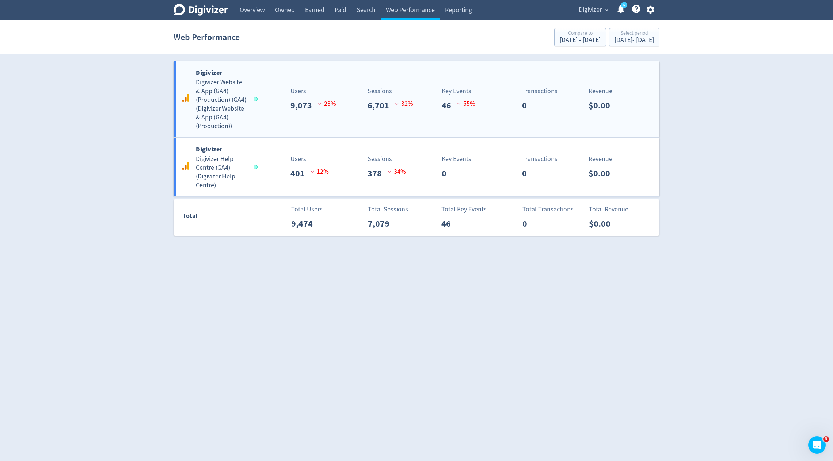
click at [393, 112] on p "6,701" at bounding box center [380, 105] width 27 height 13
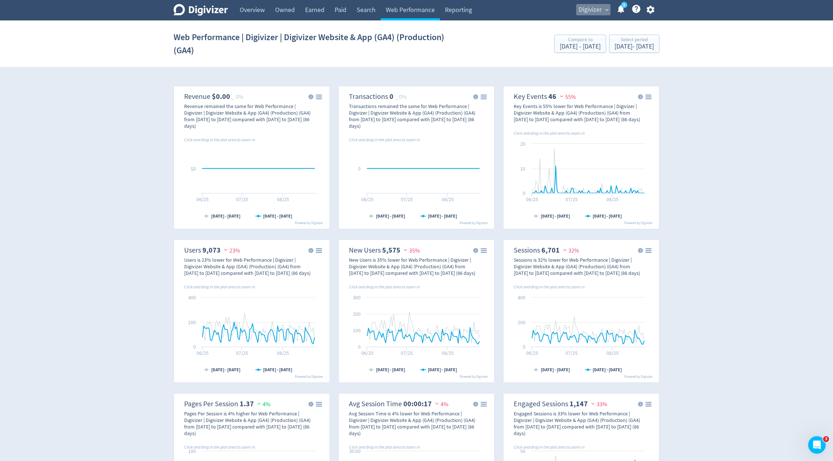
click at [588, 13] on span "Digivizer" at bounding box center [589, 10] width 23 height 12
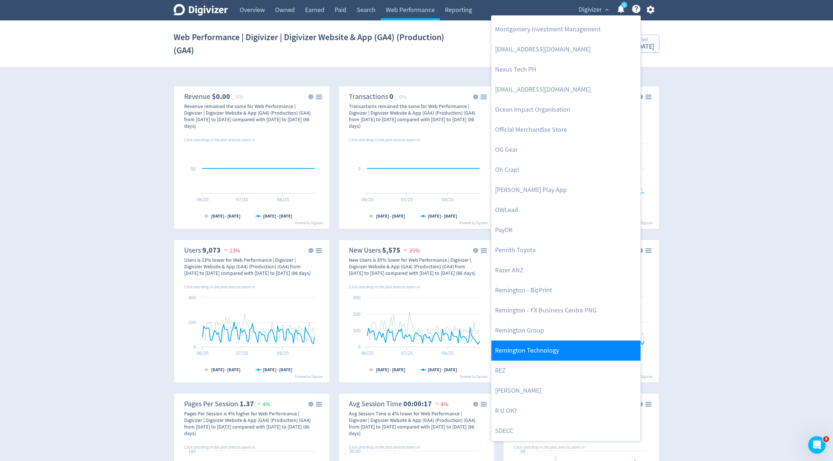
scroll to position [1361, 0]
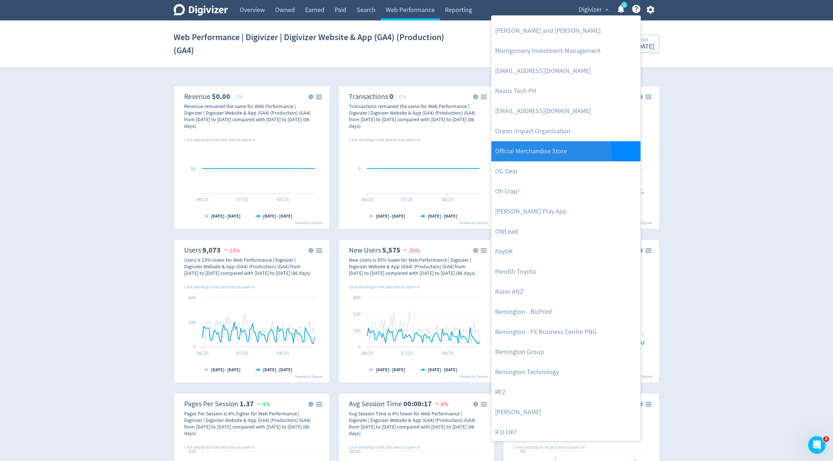
click at [525, 155] on link "Official Merchandise Store" at bounding box center [565, 151] width 149 height 20
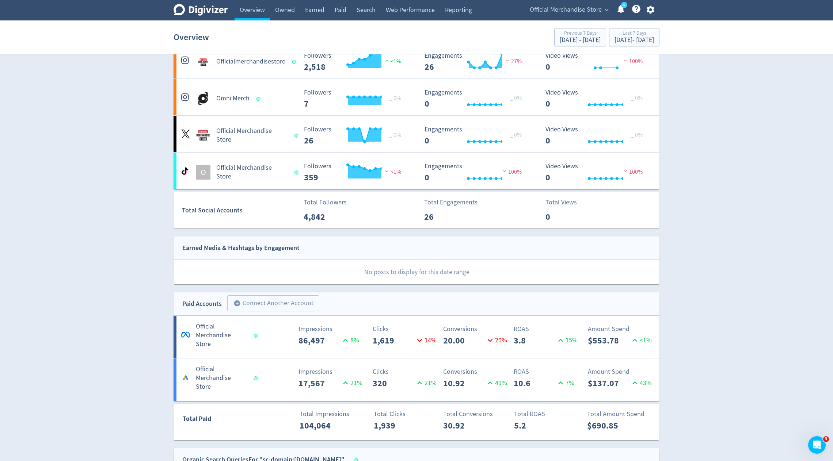
scroll to position [240, 0]
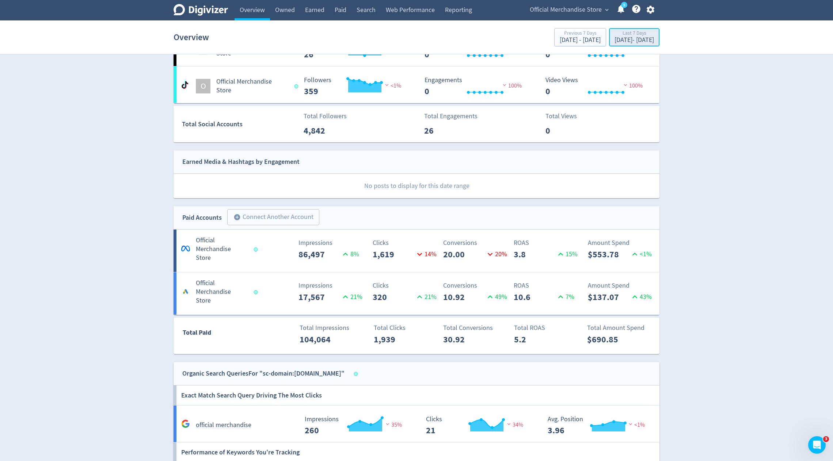
click at [616, 36] on div "Last 7 Days" at bounding box center [633, 34] width 39 height 6
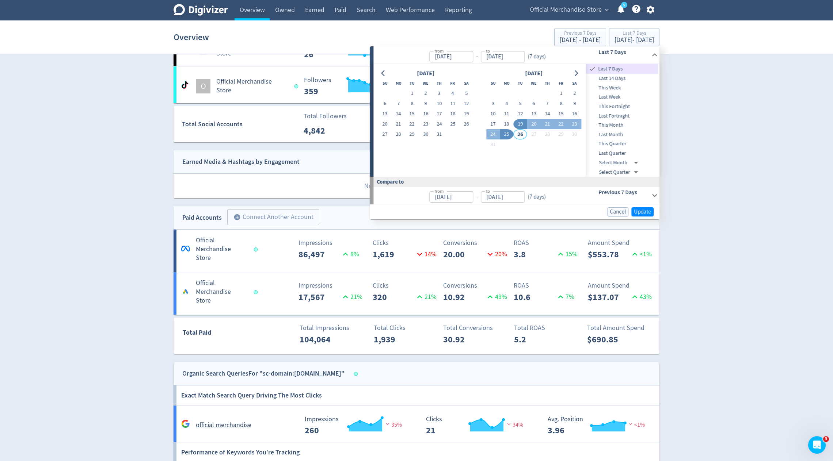
click at [610, 123] on span "This Month" at bounding box center [622, 125] width 72 height 8
type input "[DATE]"
click at [641, 211] on span "Update" at bounding box center [642, 211] width 17 height 5
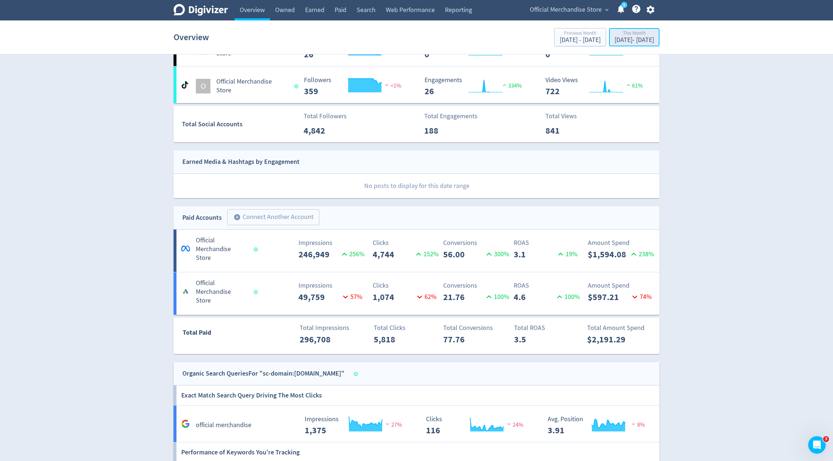
click at [637, 33] on div "This Month" at bounding box center [633, 34] width 39 height 6
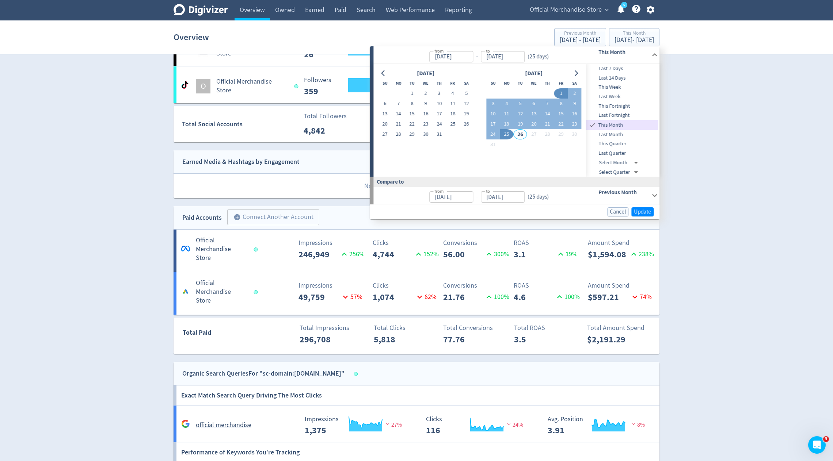
click at [633, 79] on span "Last 14 Days" at bounding box center [622, 78] width 72 height 8
type input "[DATE]"
click at [639, 210] on span "Update" at bounding box center [642, 211] width 17 height 5
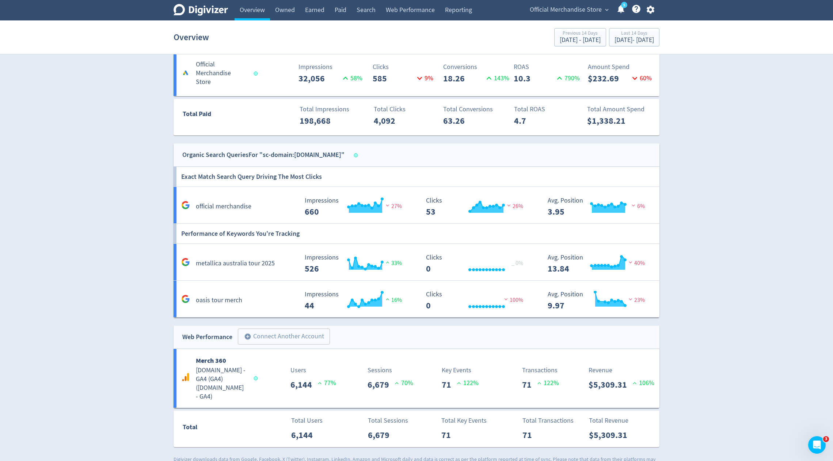
scroll to position [463, 0]
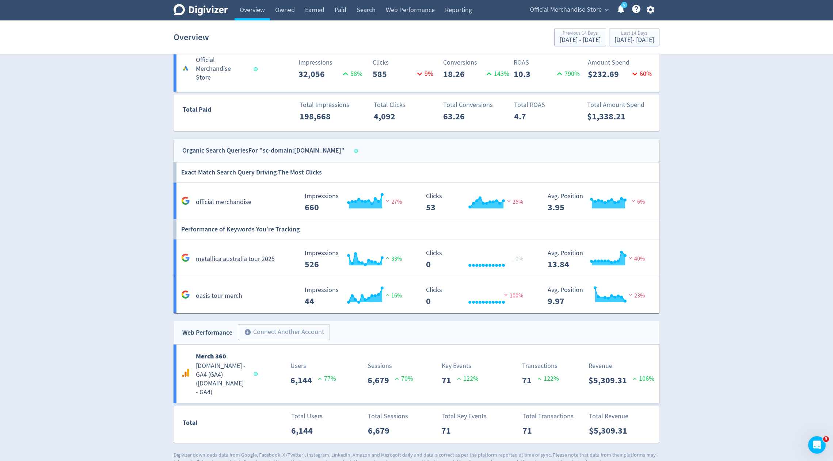
click at [85, 204] on div "Digivizer Logo Mark Digivizer Logo Overview Owned Earned Paid Search Web Perfor…" at bounding box center [416, 1] width 833 height 929
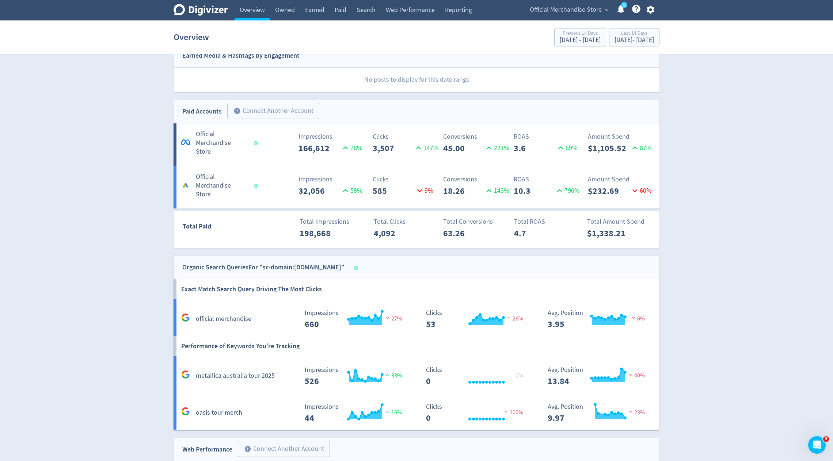
scroll to position [344, 0]
